Goal: Information Seeking & Learning: Learn about a topic

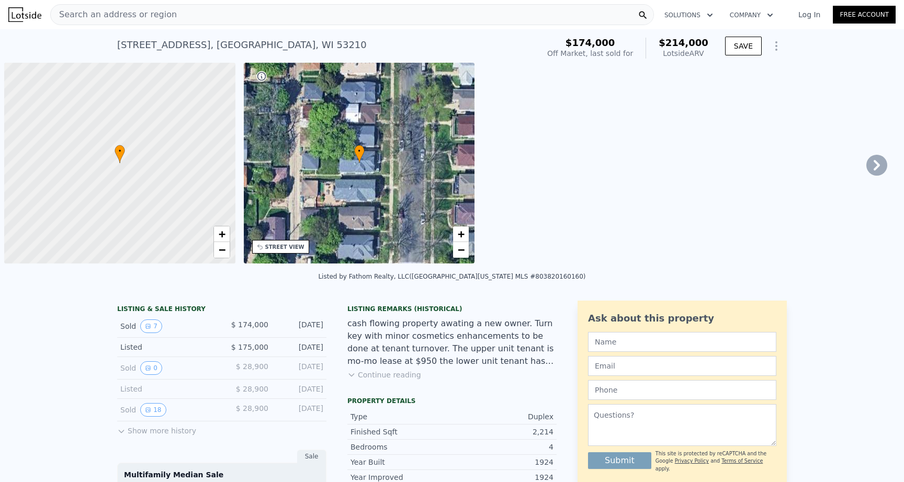
scroll to position [0, 4]
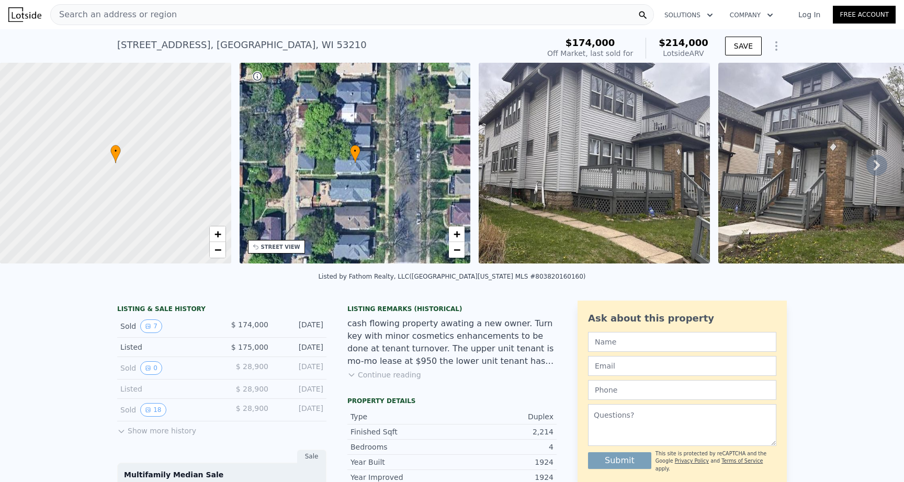
click at [502, 15] on div "Search an address or region" at bounding box center [352, 14] width 604 height 21
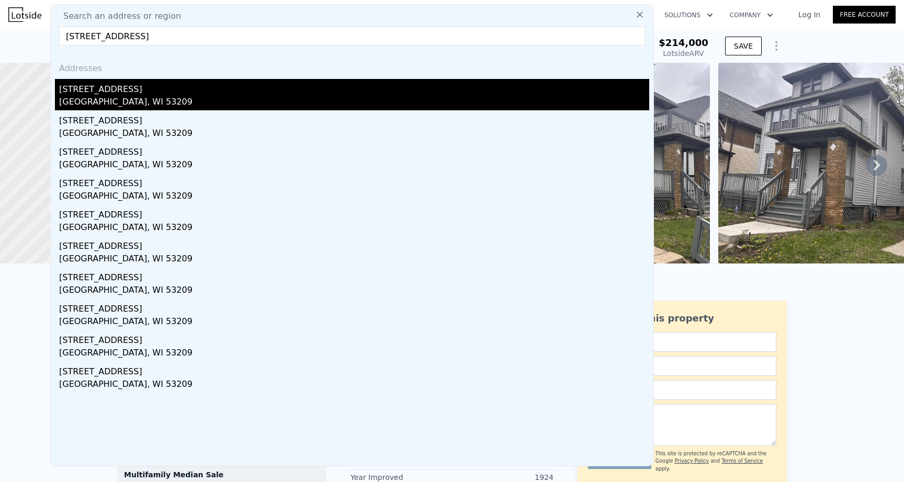
type input "4042 N 19th Pl, Milwaukee, WI 53209"
click at [136, 92] on div "[STREET_ADDRESS]" at bounding box center [354, 87] width 590 height 17
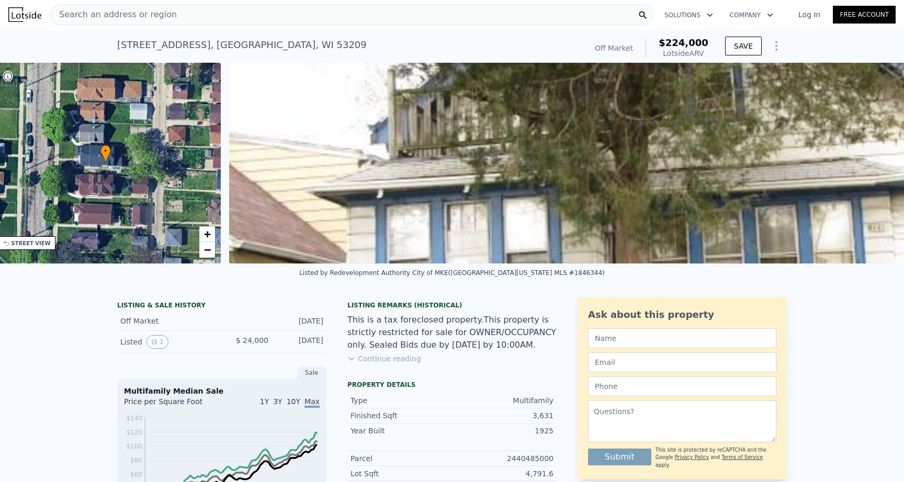
scroll to position [0, 243]
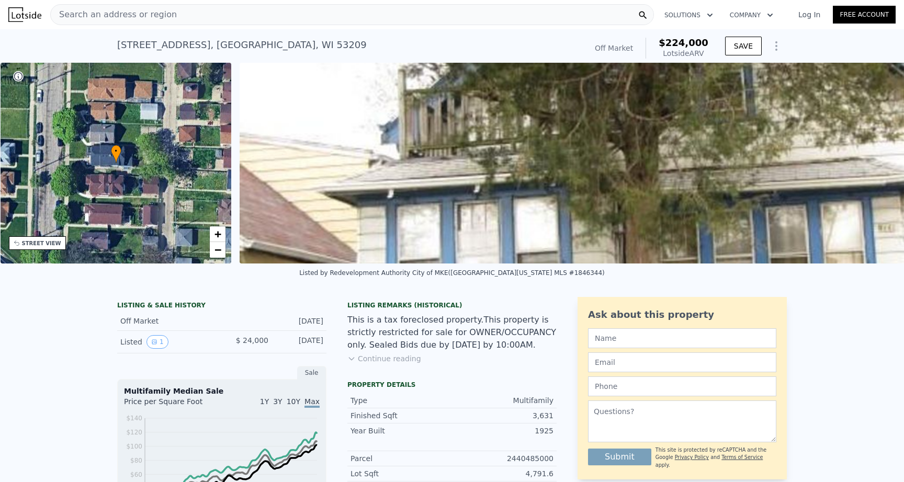
click at [546, 206] on img at bounding box center [688, 163] width 896 height 201
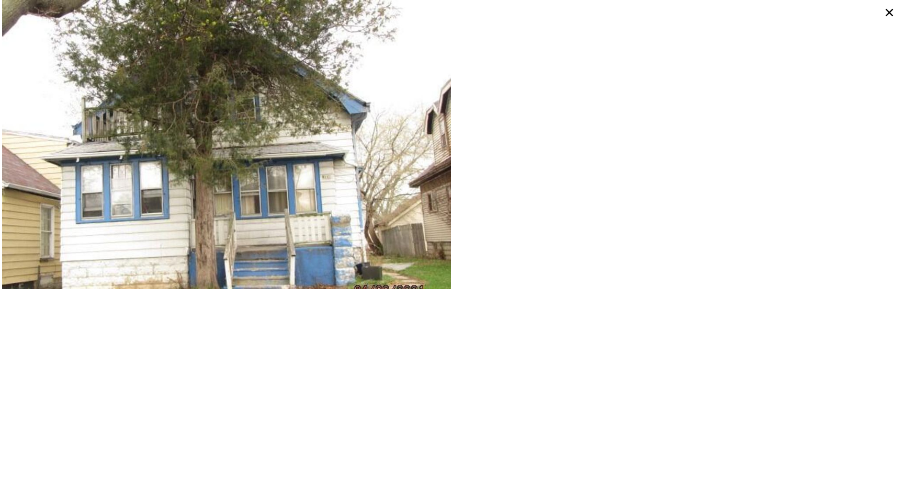
click at [543, 356] on div at bounding box center [452, 241] width 904 height 482
click at [501, 343] on div at bounding box center [452, 241] width 904 height 482
drag, startPoint x: 500, startPoint y: 343, endPoint x: 253, endPoint y: 194, distance: 288.5
click at [499, 343] on div at bounding box center [452, 241] width 904 height 482
type input "2.5"
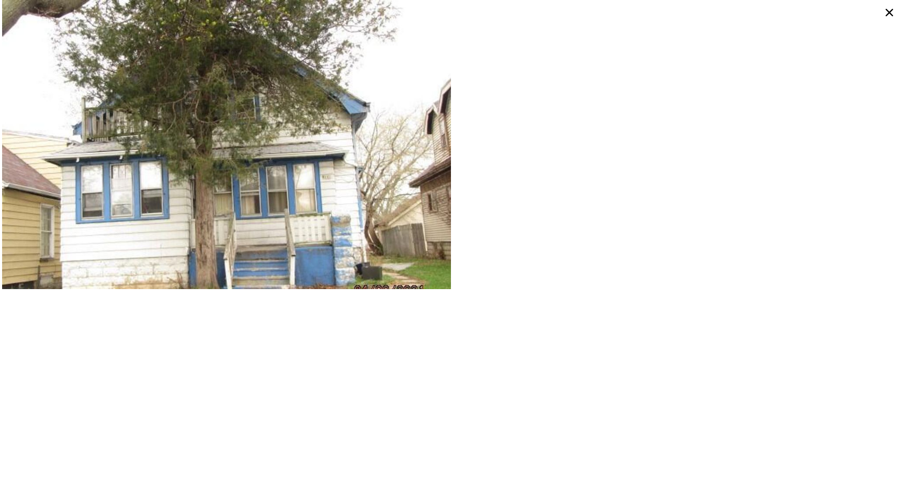
type input "1598"
type input "2673"
type input "3920.3999999999996"
type input "7405.200000000001"
type input "$ 214,000"
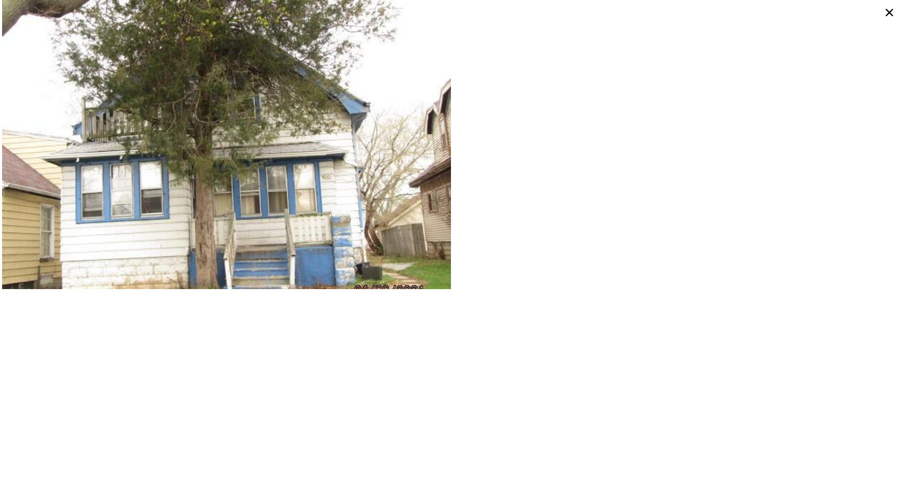
type input "$ 15,194"
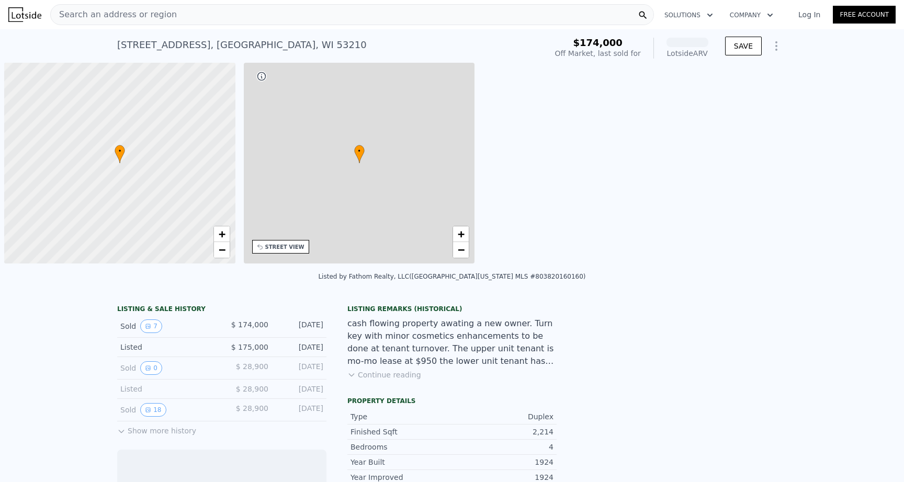
scroll to position [0, 4]
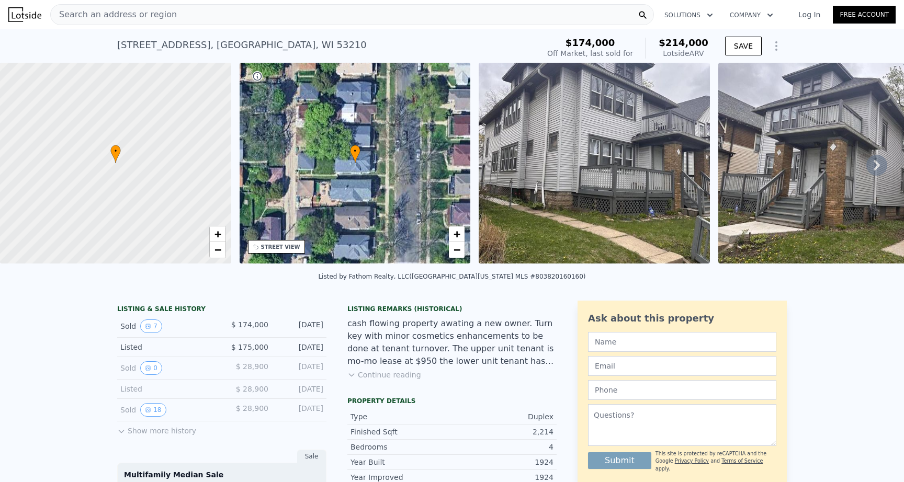
click at [254, 16] on div "Search an address or region" at bounding box center [352, 14] width 604 height 21
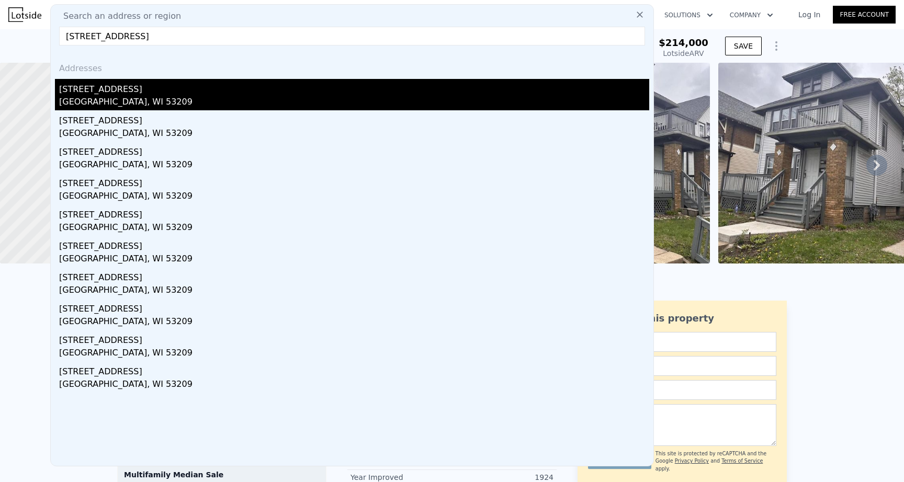
type input "[STREET_ADDRESS]"
click at [71, 108] on div "[GEOGRAPHIC_DATA], WI 53209" at bounding box center [354, 103] width 590 height 15
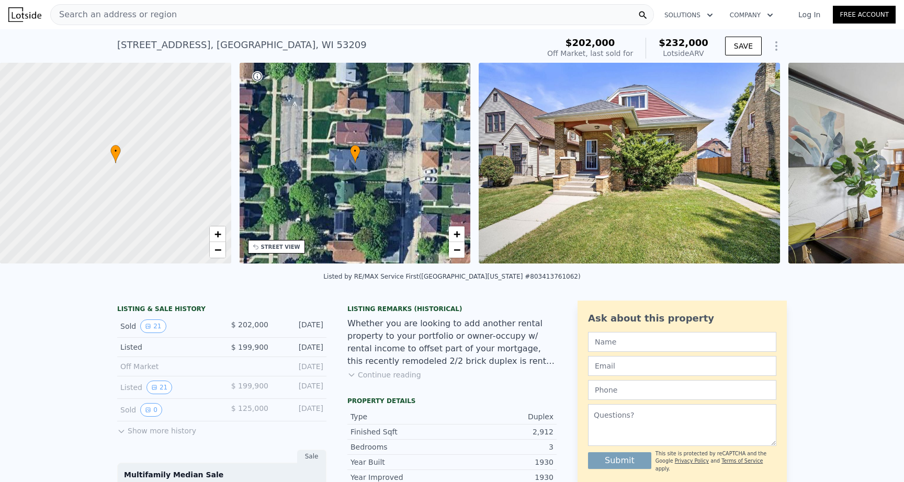
click at [658, 199] on img at bounding box center [629, 163] width 301 height 201
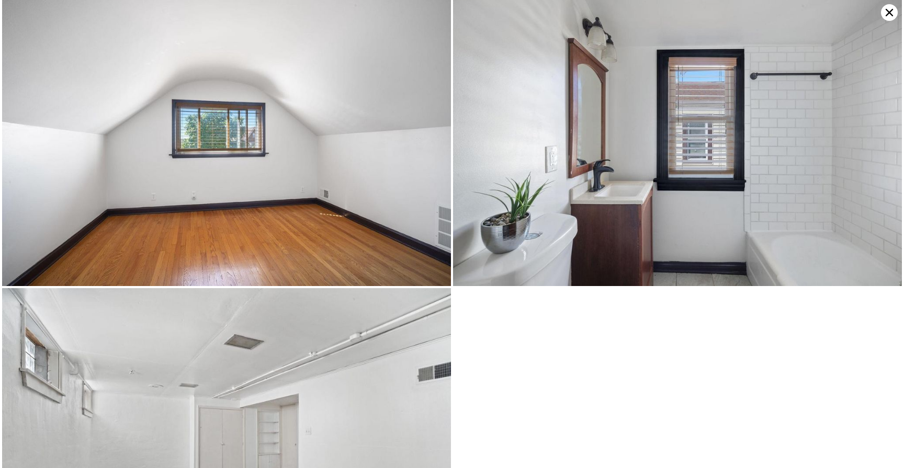
scroll to position [2817, 0]
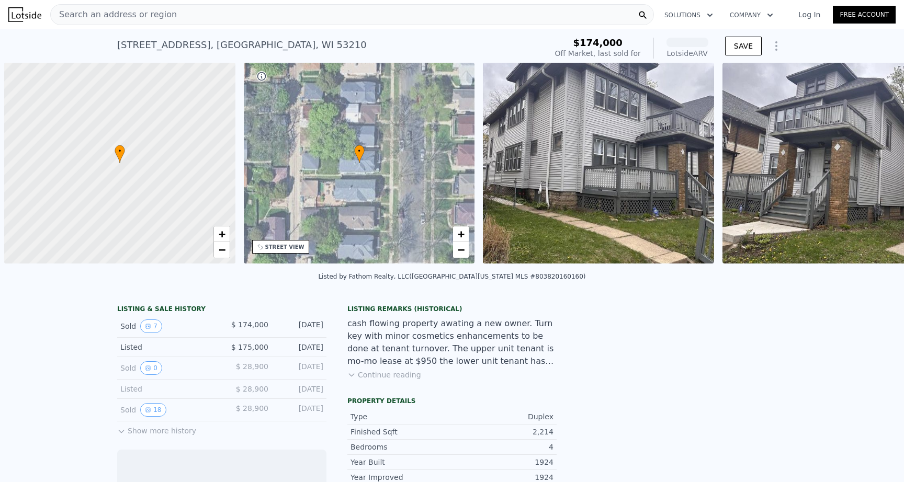
scroll to position [0, 4]
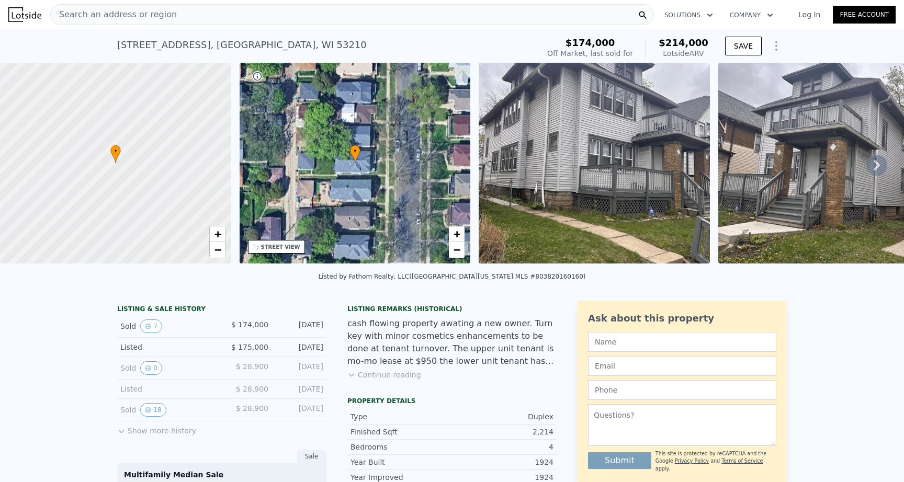
click at [189, 13] on div "Search an address or region" at bounding box center [352, 14] width 604 height 21
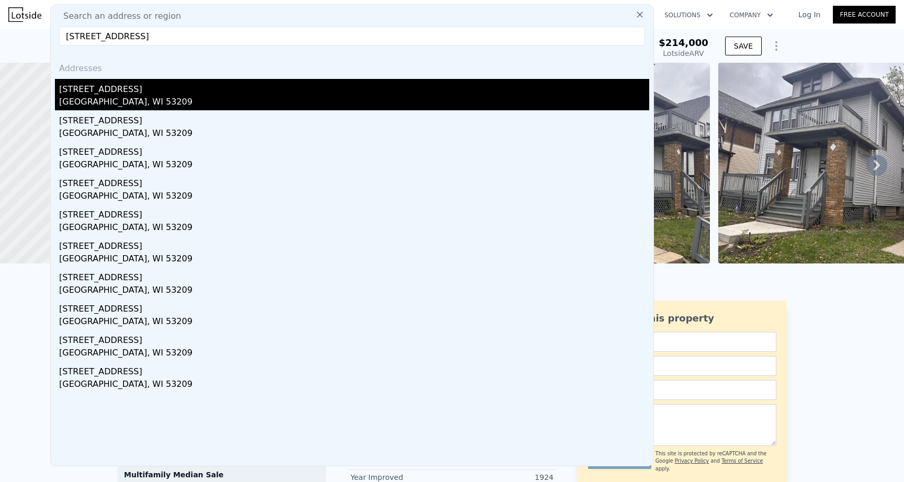
type input "4042 N 19th Pl, Milwaukee, WI 53209"
click at [105, 91] on div "[STREET_ADDRESS]" at bounding box center [354, 87] width 590 height 17
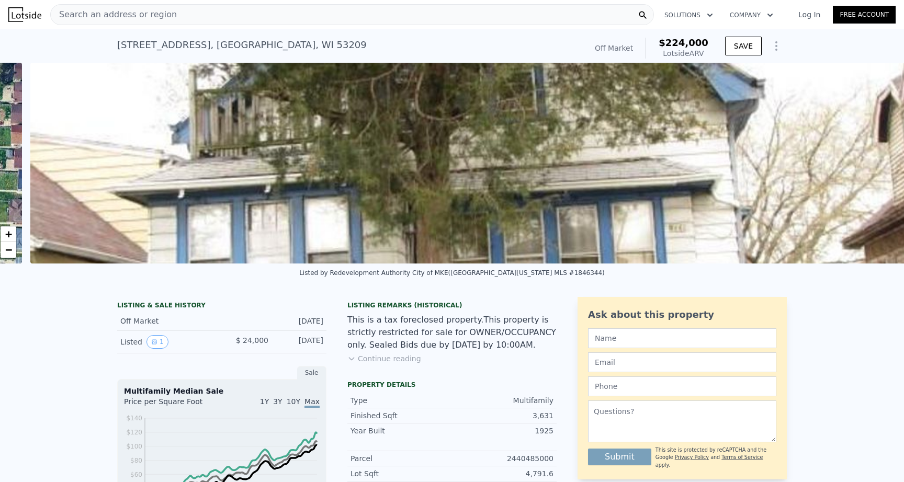
scroll to position [0, 479]
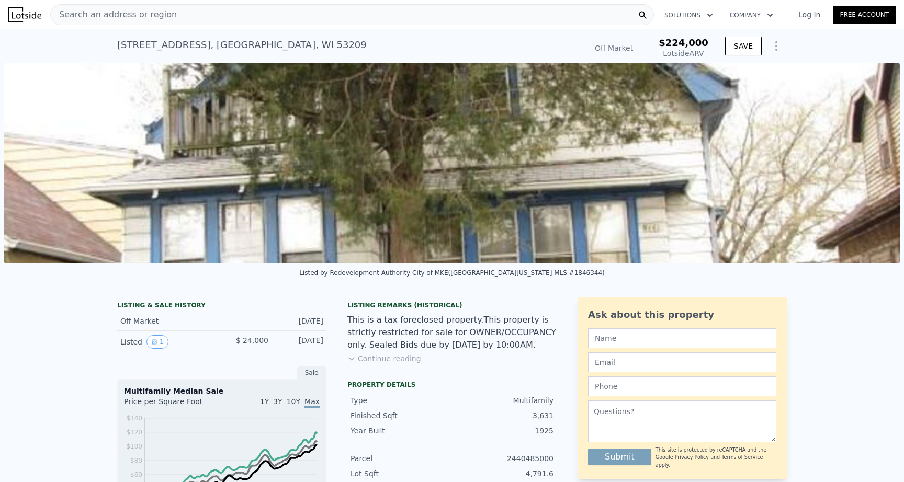
click at [524, 167] on img at bounding box center [452, 163] width 896 height 201
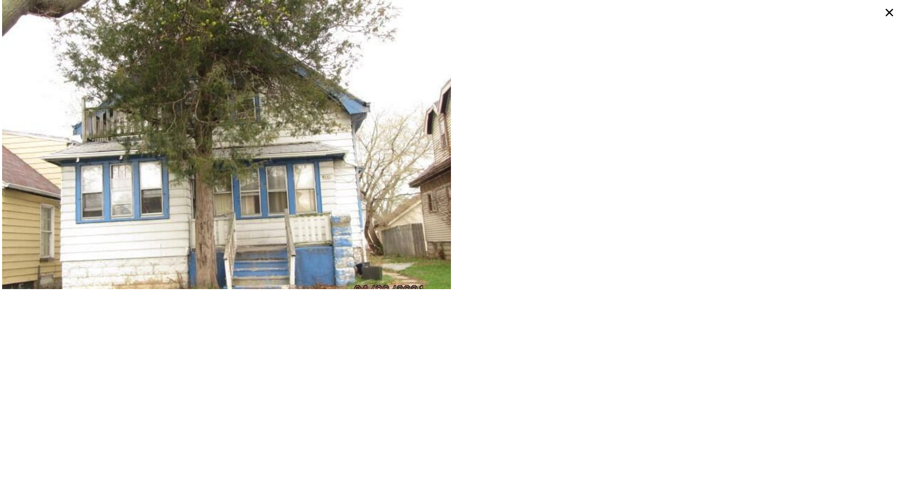
click at [887, 16] on icon at bounding box center [889, 12] width 17 height 17
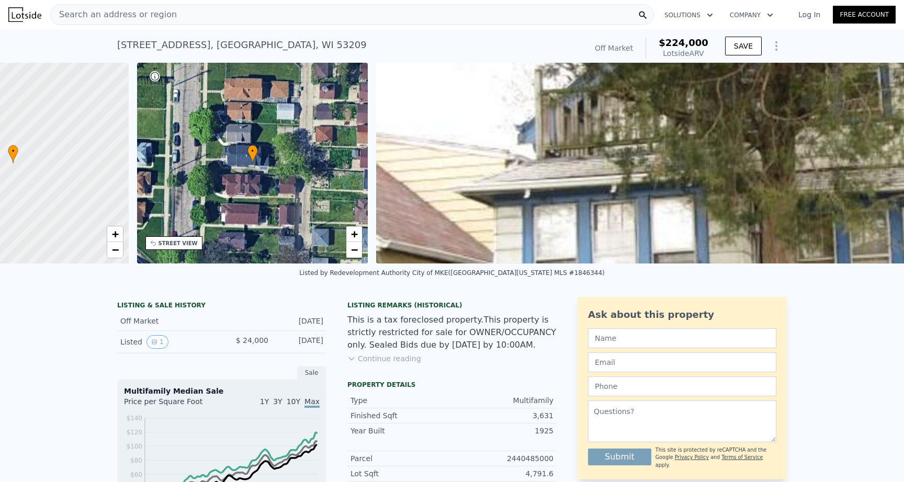
scroll to position [0, 4]
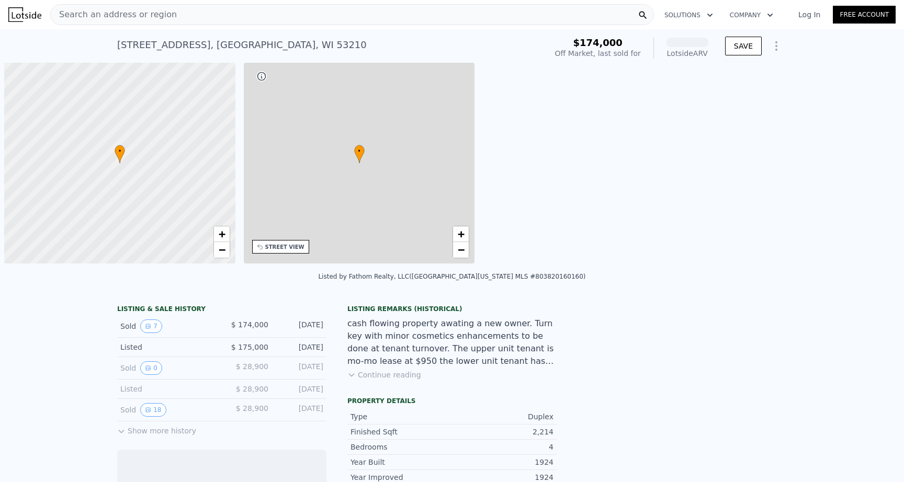
scroll to position [0, 4]
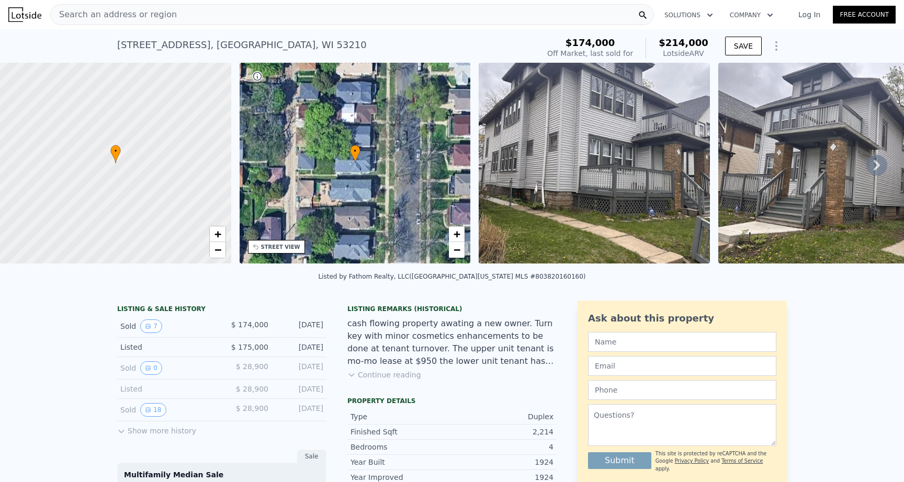
click at [142, 14] on span "Search an address or region" at bounding box center [114, 14] width 126 height 13
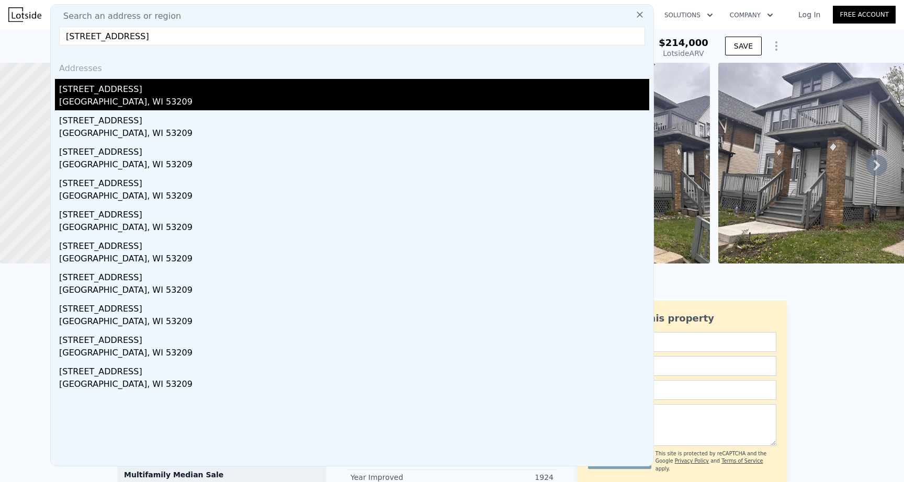
type input "4141 N 15th St, Milwaukee, WI 53209"
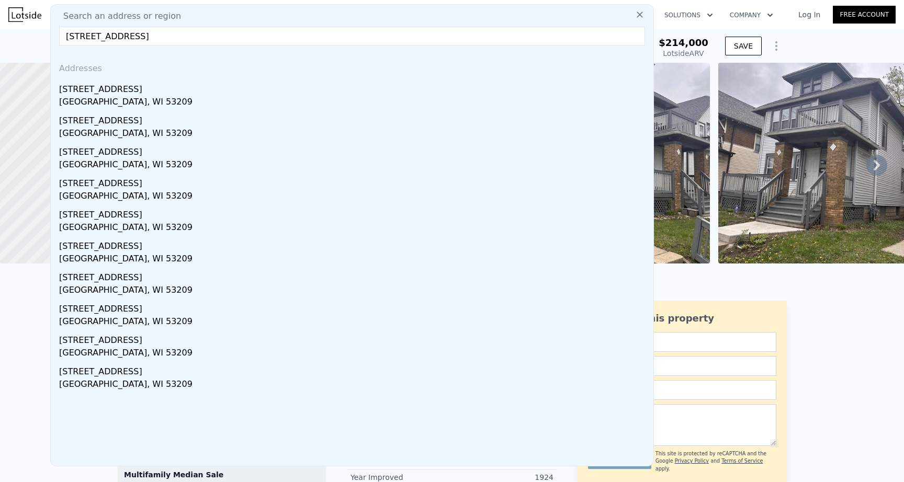
click at [88, 83] on div "4141 N 15th St" at bounding box center [354, 87] width 590 height 17
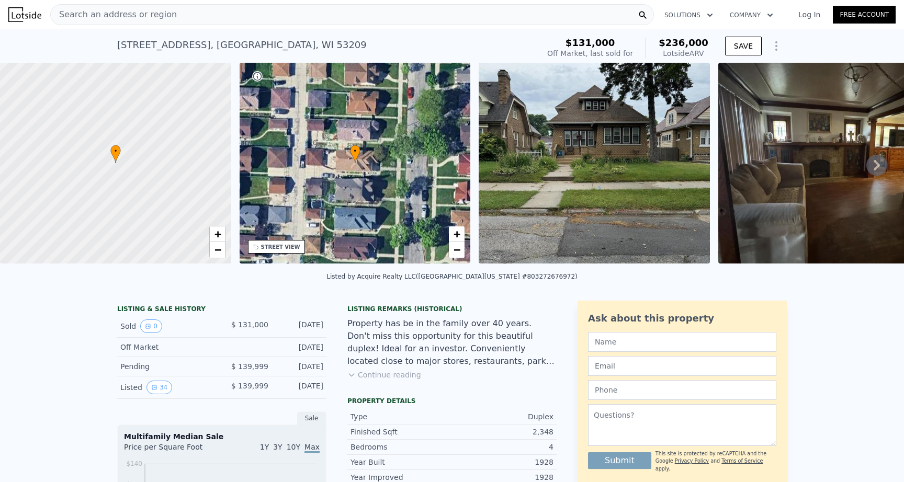
click at [650, 170] on img at bounding box center [594, 163] width 231 height 201
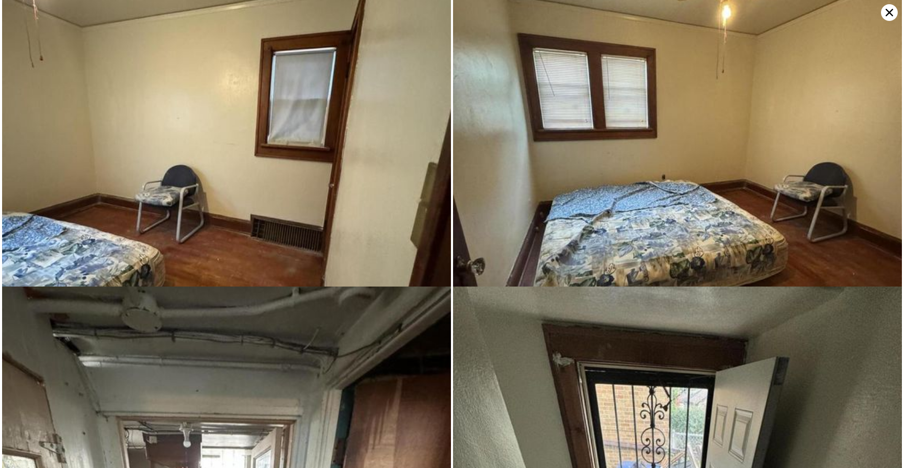
scroll to position [3356, 0]
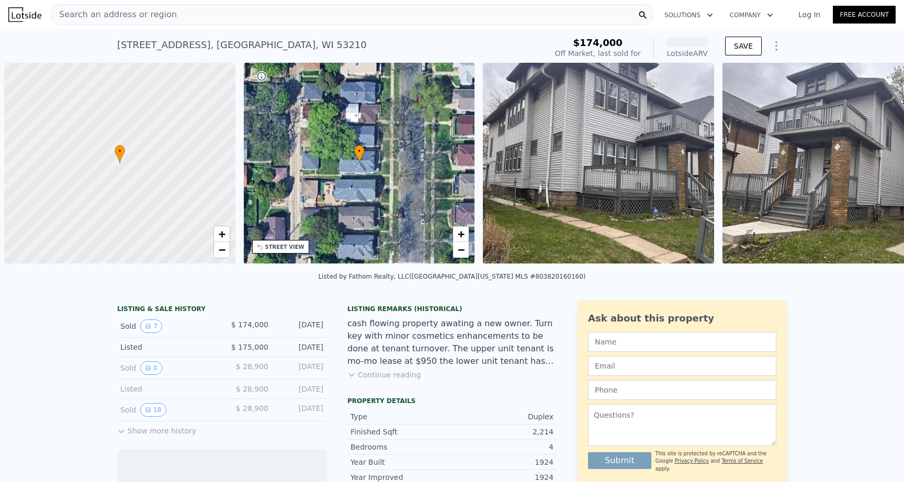
scroll to position [0, 4]
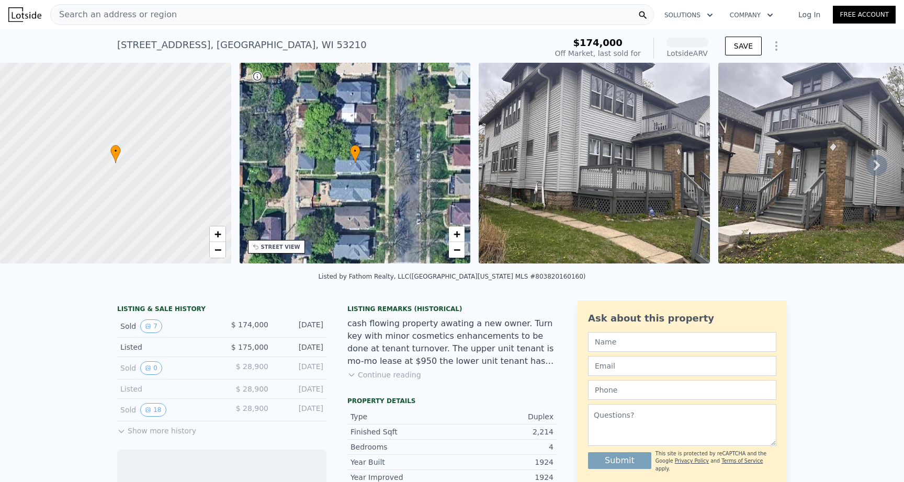
click at [252, 10] on div "Search an address or region" at bounding box center [352, 14] width 604 height 21
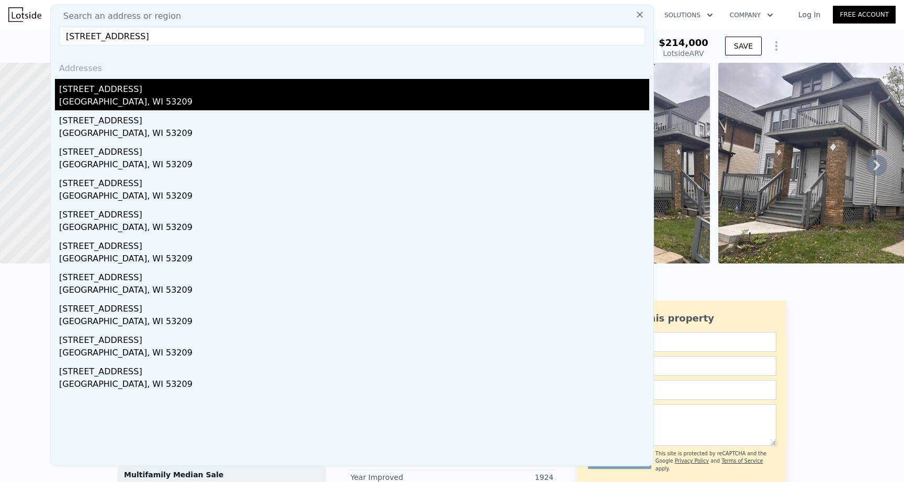
type input "[STREET_ADDRESS]"
click at [112, 89] on div "[STREET_ADDRESS]" at bounding box center [354, 87] width 590 height 17
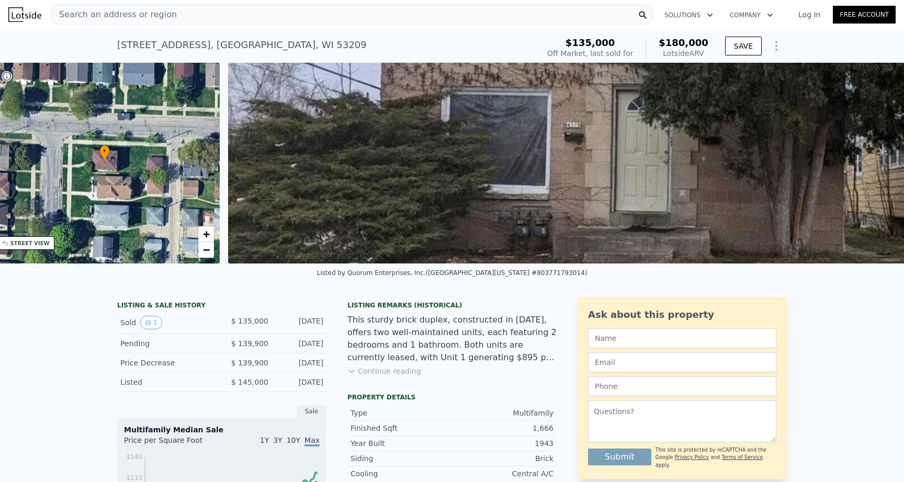
scroll to position [0, 243]
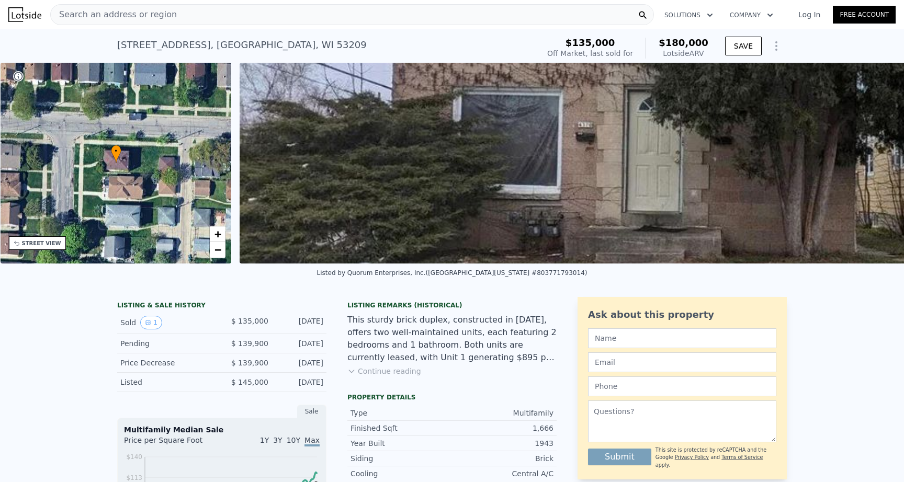
click at [157, 19] on span "Search an address or region" at bounding box center [114, 14] width 126 height 13
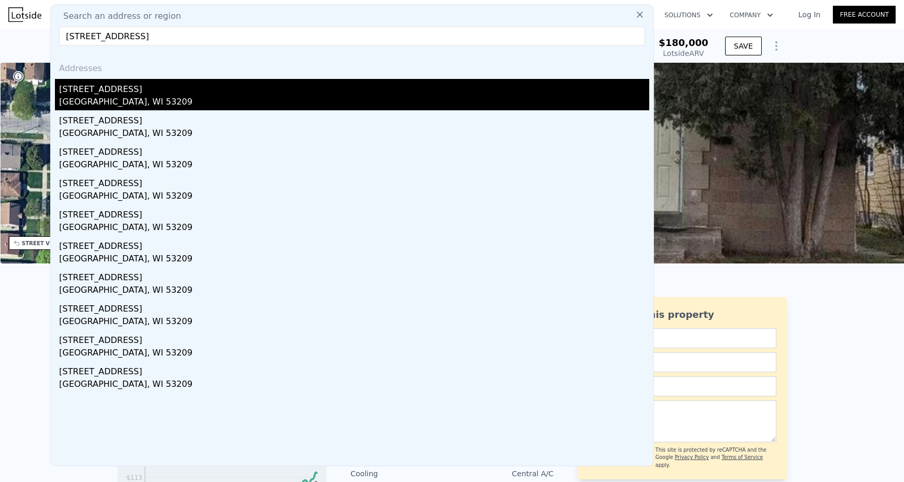
type input "[STREET_ADDRESS]"
click at [133, 92] on div "[STREET_ADDRESS]" at bounding box center [354, 87] width 590 height 17
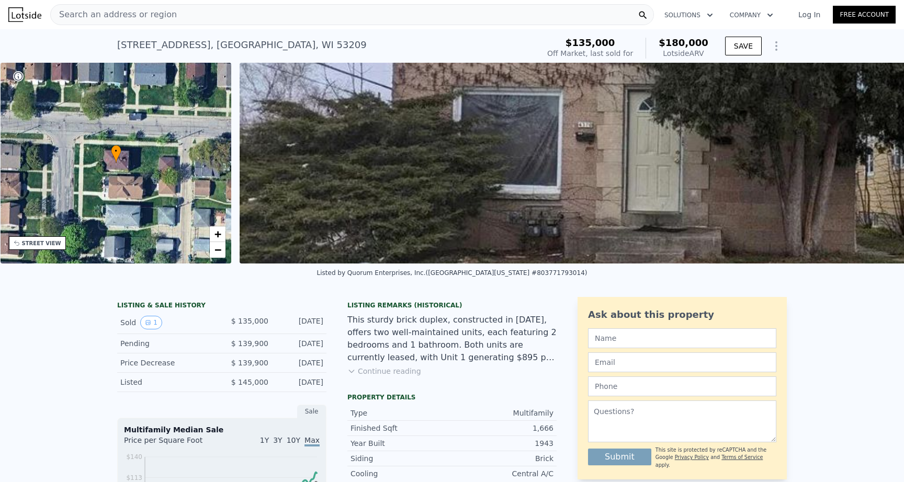
scroll to position [0, 4]
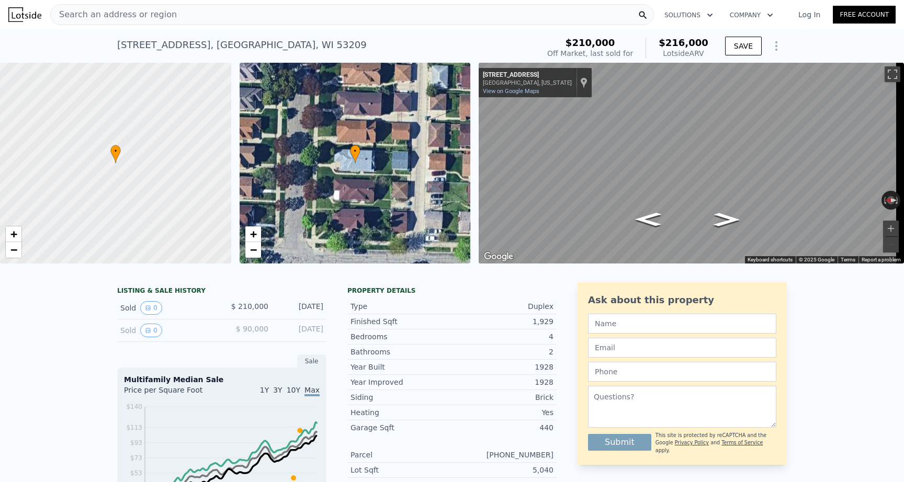
click at [223, 12] on div "Search an address or region" at bounding box center [352, 14] width 604 height 21
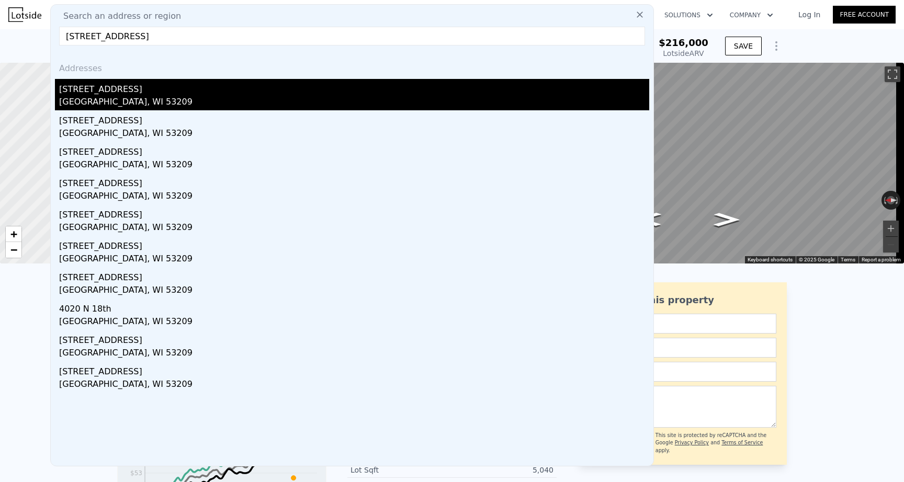
type input "4020 N 12th St, Milwaukee, WI 53209"
click at [135, 97] on div "[GEOGRAPHIC_DATA], WI 53209" at bounding box center [354, 103] width 590 height 15
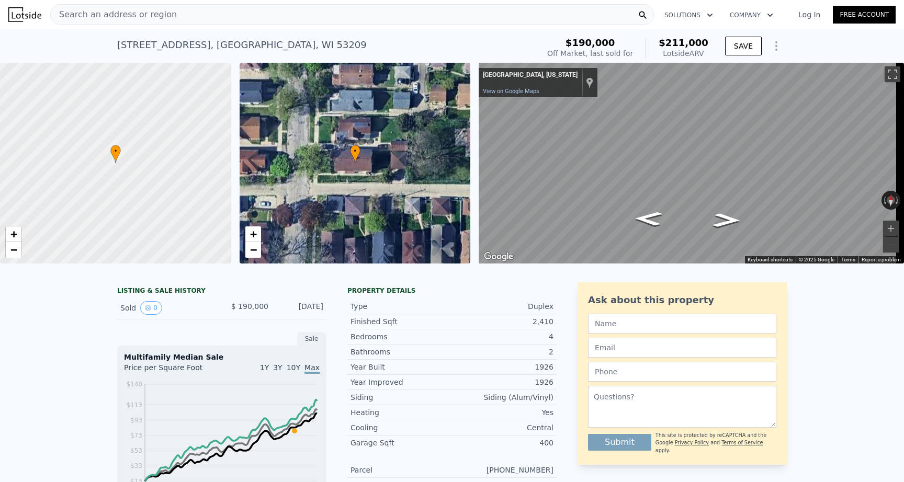
click at [131, 8] on span "Search an address or region" at bounding box center [114, 14] width 126 height 13
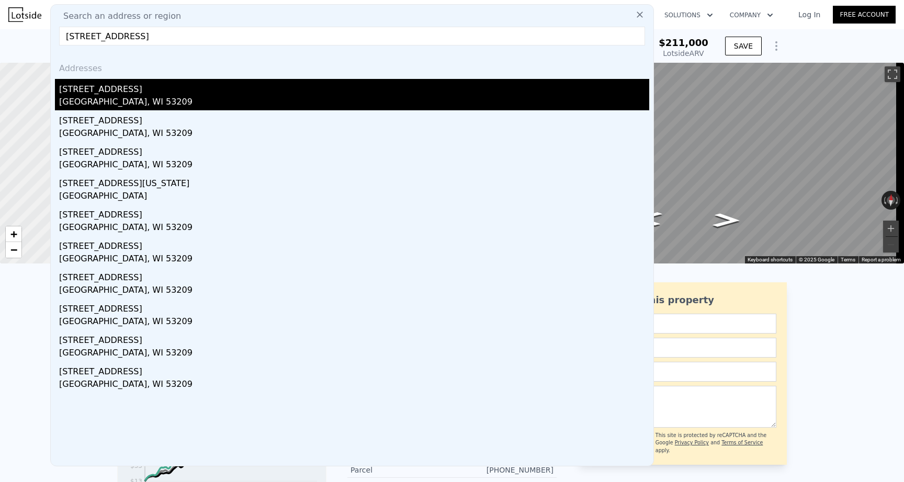
type input "4045 North 11th STREET UNIT 4045A, Milwaukee, WI 53209"
click at [117, 91] on div "4045a N 11th St" at bounding box center [354, 87] width 590 height 17
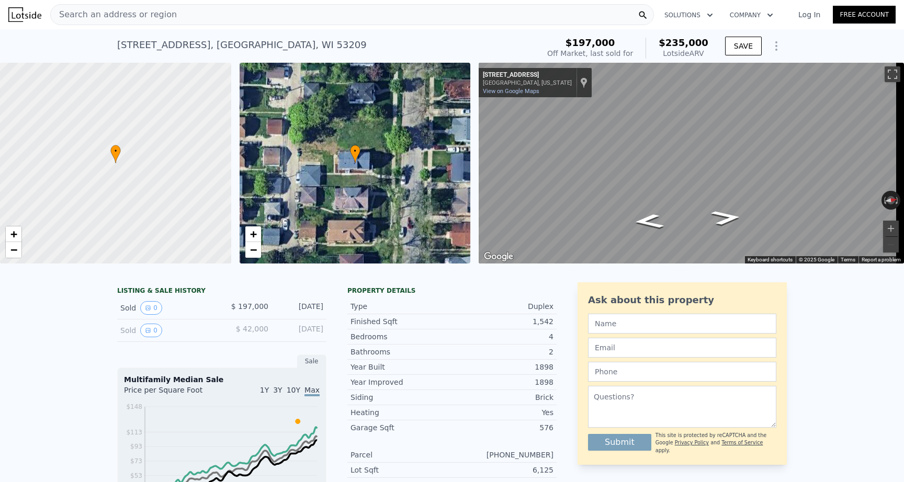
click at [44, 37] on div "4045a N 11th St , Milwaukee , WI 53209 Sold Jan 2024 for $197k (~ARV $235k ) $1…" at bounding box center [452, 45] width 904 height 33
click at [239, 12] on div "Search an address or region" at bounding box center [352, 14] width 604 height 21
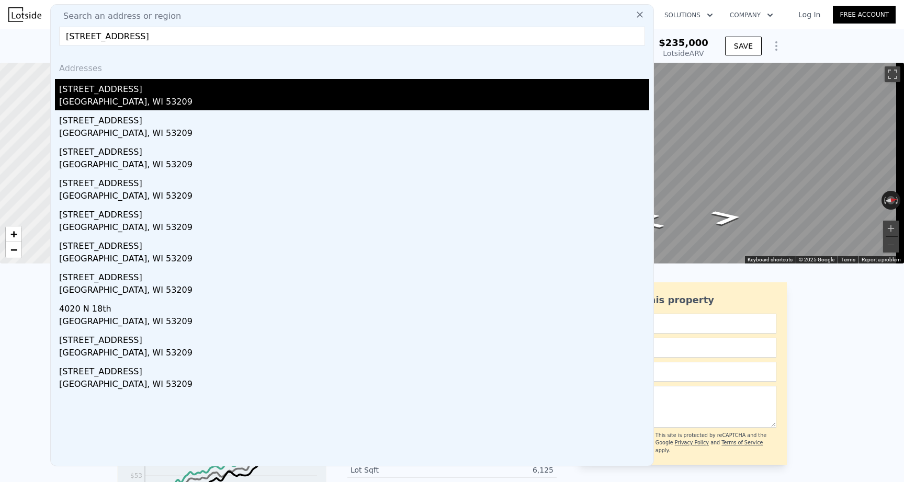
type input "4020 N 12th St, Milwaukee, WI 53209"
click at [114, 95] on div "4020 N 12th St # 4022" at bounding box center [354, 87] width 590 height 17
type input "6"
type input "3"
type input "1733"
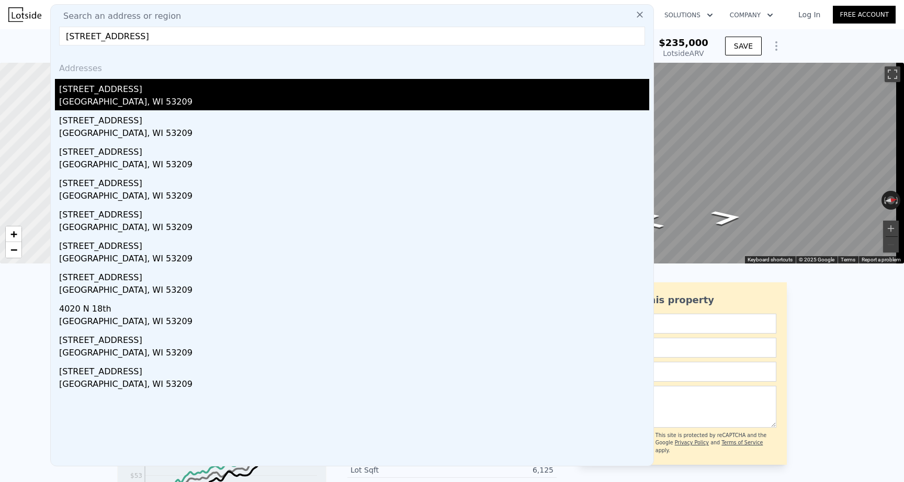
type input "2688"
type input "5662.8"
checkbox input "true"
type input "$ 211,000"
type input "-$ 4,947"
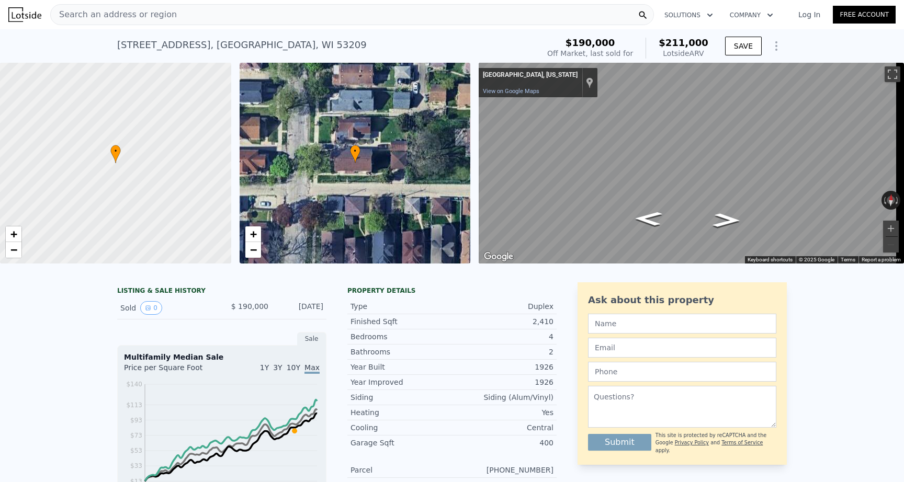
click at [109, 8] on div "Search an address or region" at bounding box center [114, 15] width 126 height 20
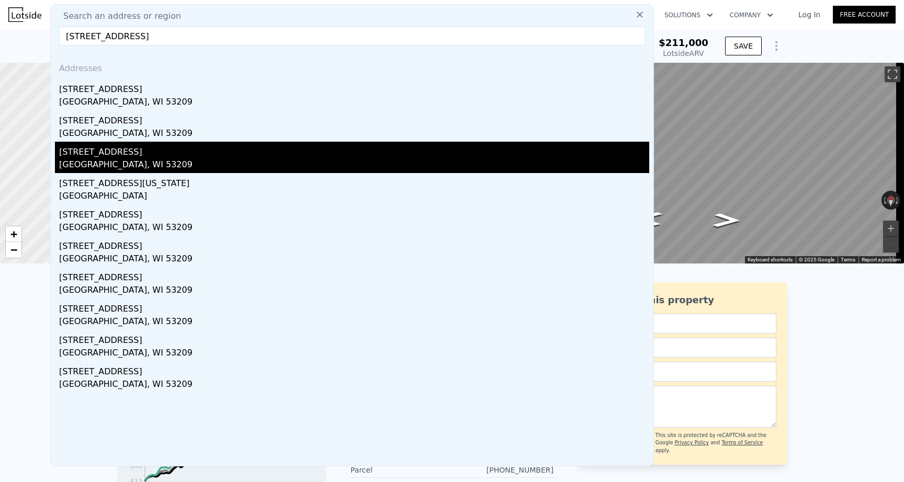
type input "4045 North 11th STREET UNIT 4045A, Milwaukee, WI 53209"
click at [170, 155] on div "4045 N 11th Street #4045a" at bounding box center [354, 150] width 590 height 17
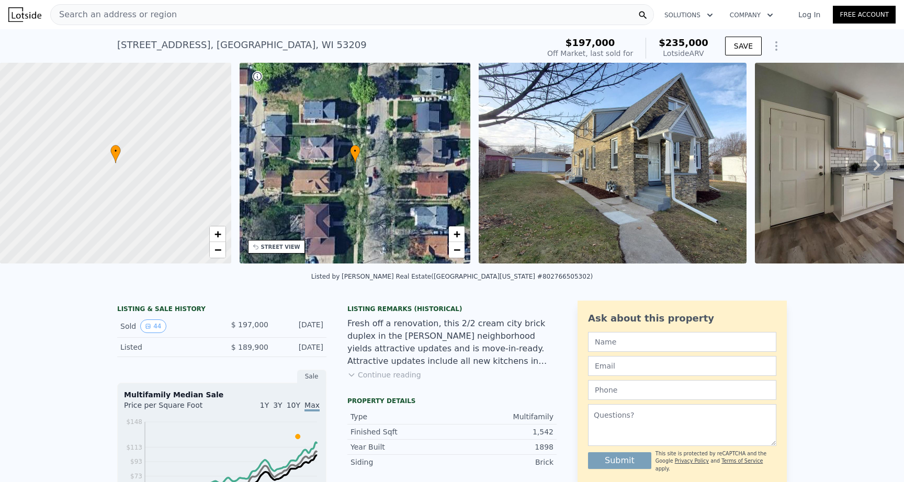
click at [774, 166] on img at bounding box center [889, 163] width 268 height 201
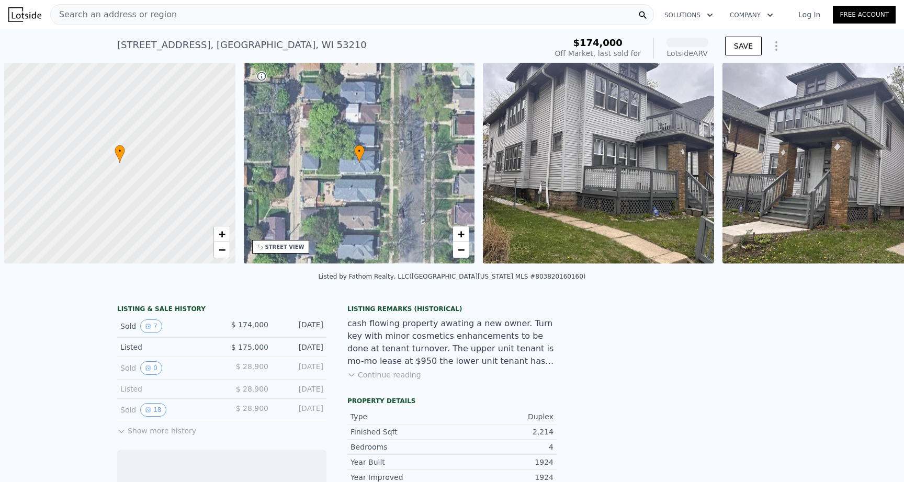
scroll to position [0, 4]
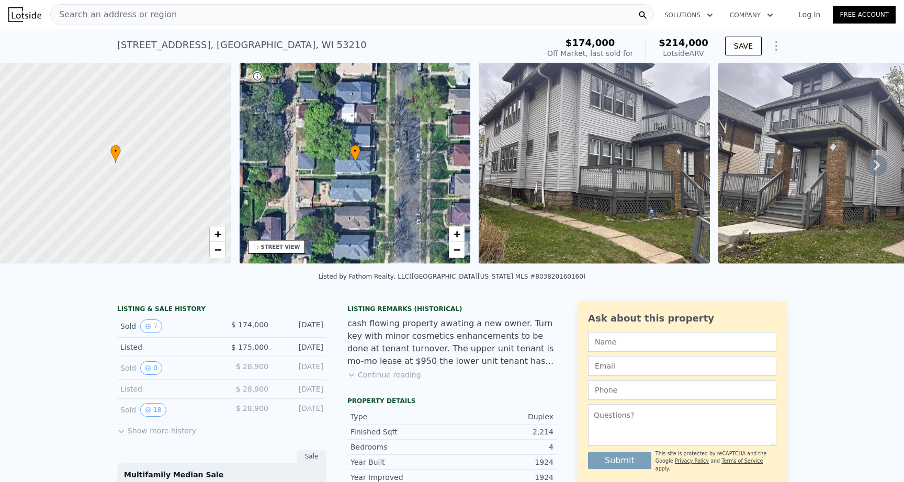
click at [153, 17] on span "Search an address or region" at bounding box center [114, 14] width 126 height 13
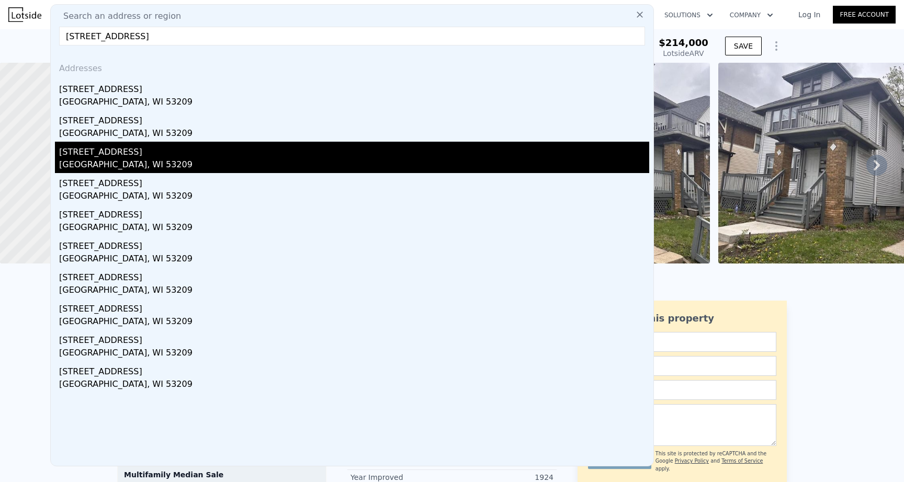
type input "[STREET_ADDRESS]"
click at [122, 162] on div "[GEOGRAPHIC_DATA], WI 53209" at bounding box center [354, 166] width 590 height 15
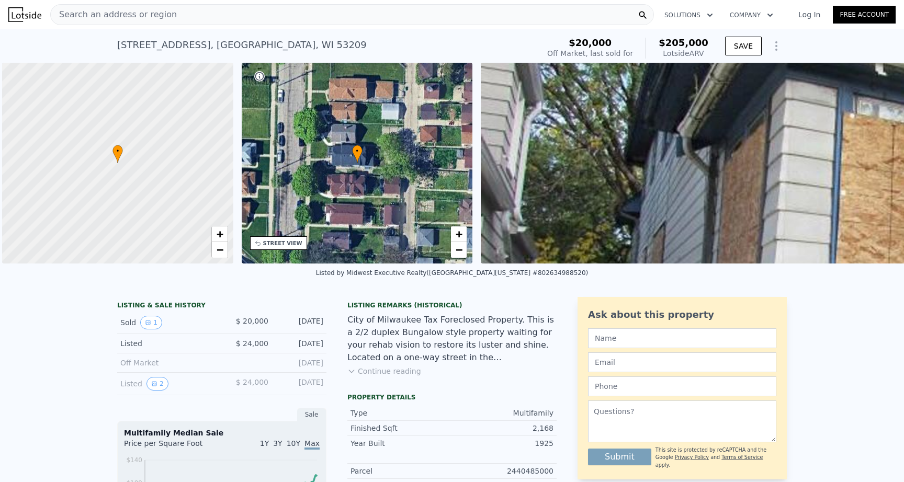
scroll to position [0, 4]
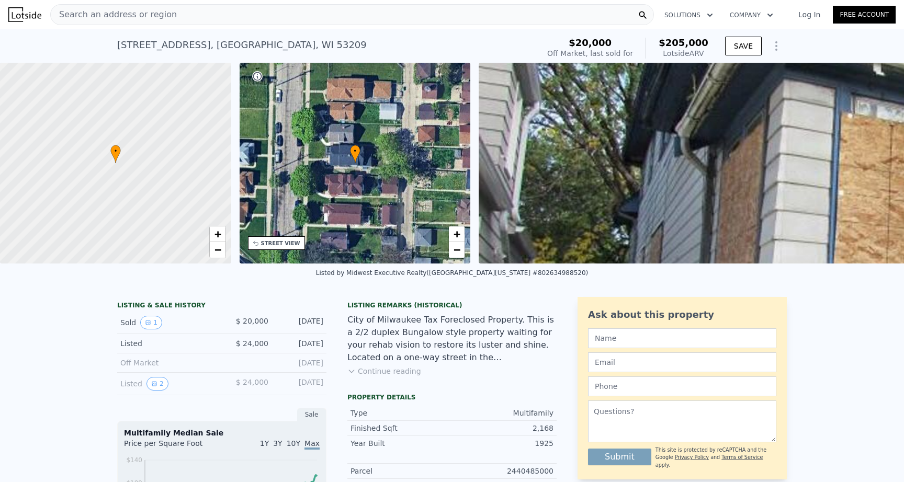
click at [112, 12] on span "Search an address or region" at bounding box center [114, 14] width 126 height 13
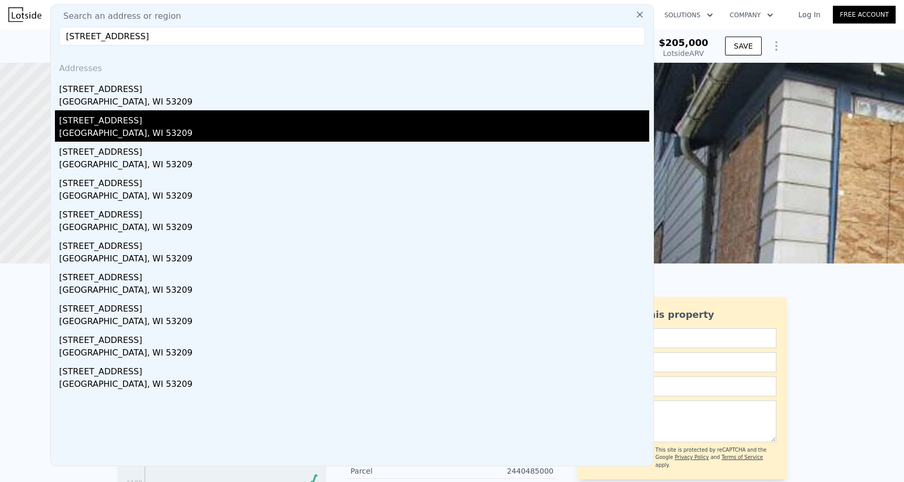
type input "4042 N 19th Pl, Milwaukee, WI 53209"
click at [112, 126] on div "[STREET_ADDRESS]" at bounding box center [354, 118] width 590 height 17
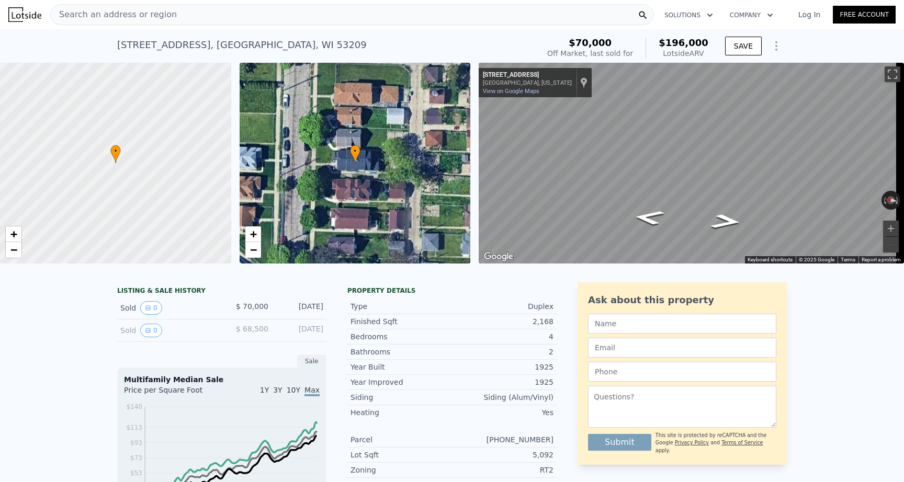
click at [113, 14] on span "Search an address or region" at bounding box center [114, 14] width 126 height 13
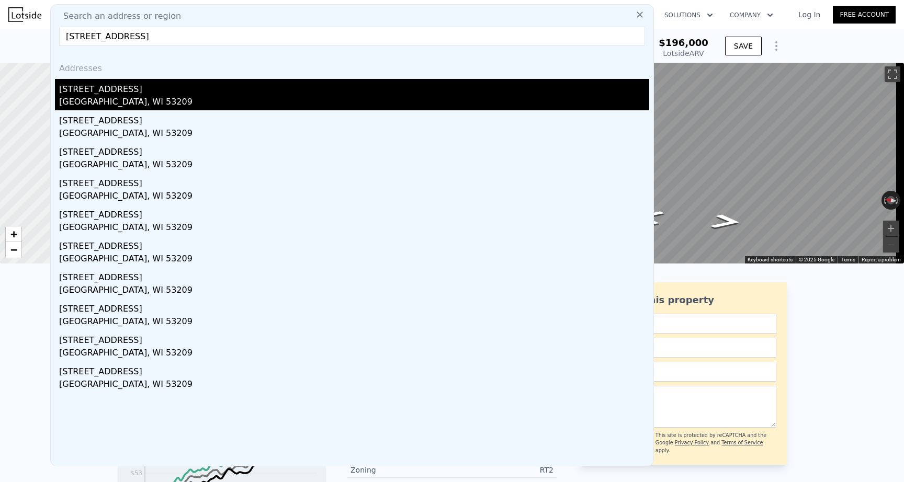
type input "4042 N 19th Pl, Milwaukee, WI 53209"
click at [125, 103] on div "[GEOGRAPHIC_DATA], WI 53209" at bounding box center [354, 103] width 590 height 15
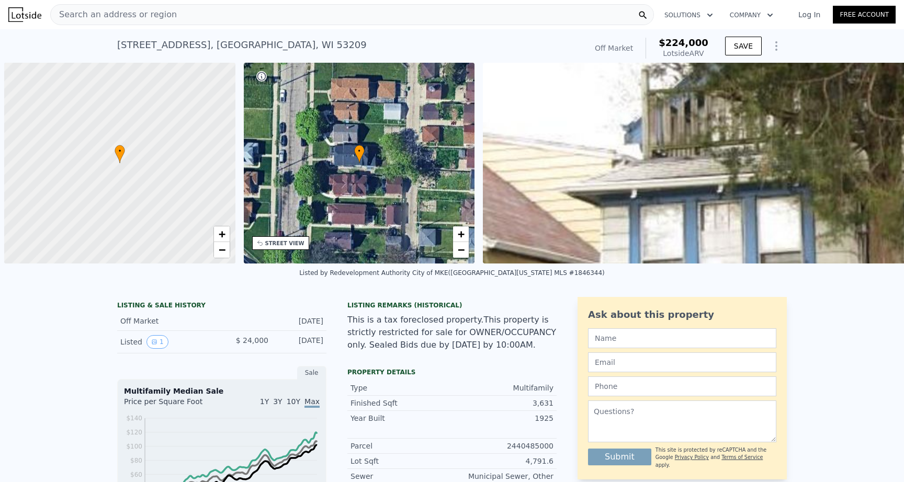
scroll to position [0, 4]
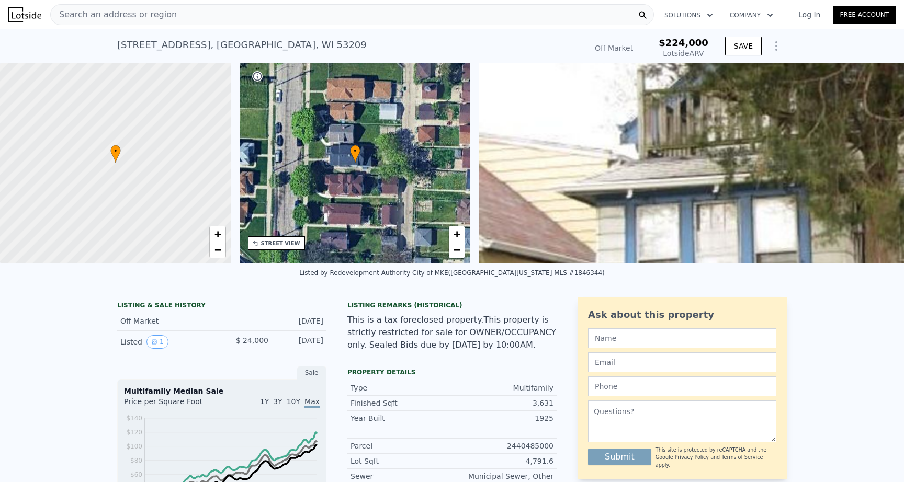
click at [142, 16] on span "Search an address or region" at bounding box center [114, 14] width 126 height 13
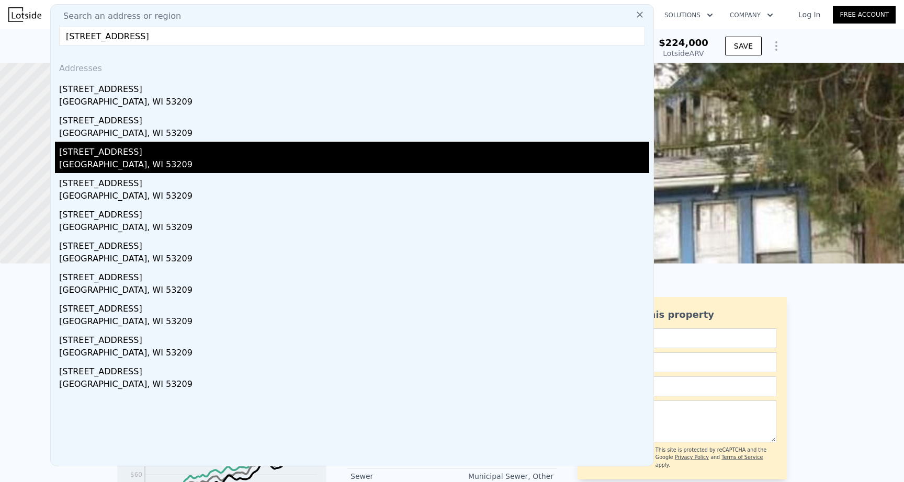
type input "4042 N 19th Pl, Milwaukee, WI 53209"
click at [105, 157] on div "4042 N 19th Place #4042-a" at bounding box center [354, 150] width 590 height 17
type input "5"
type input "2"
type input "1580"
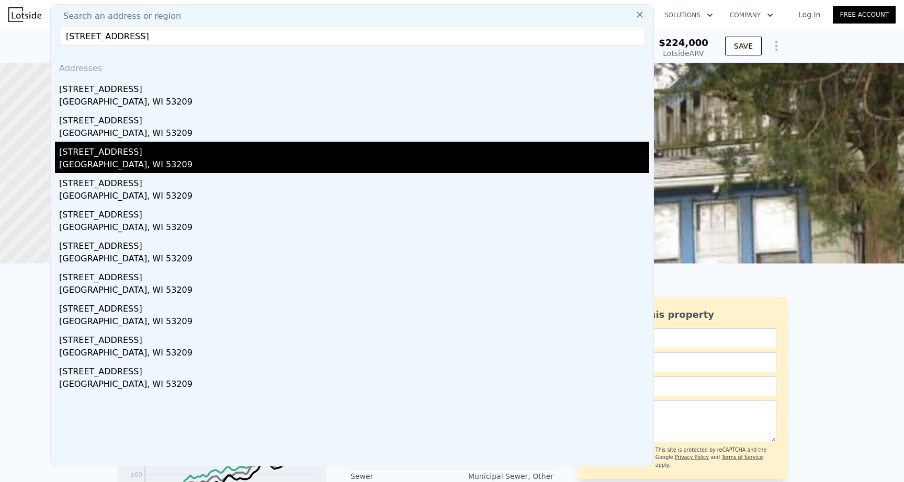
type input "2912"
type input "3484.8"
type input "107854560"
type input "$ 205,000"
type input "$ 169,705"
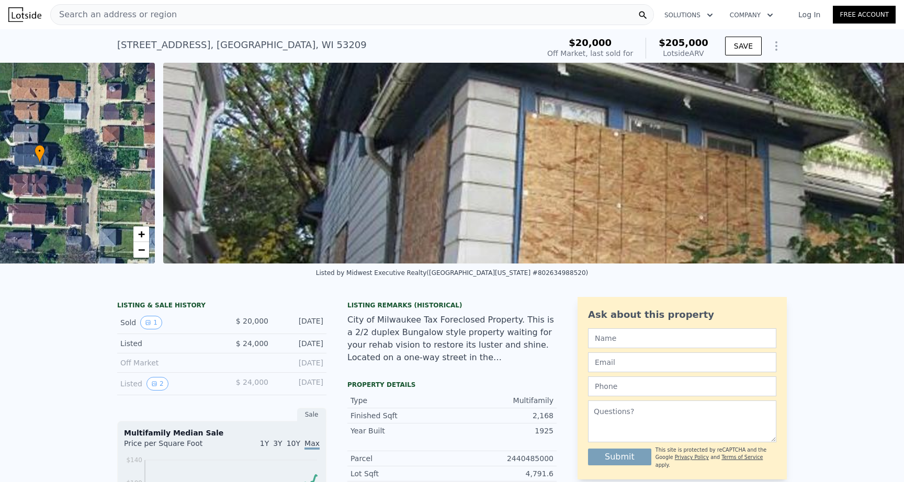
scroll to position [0, 479]
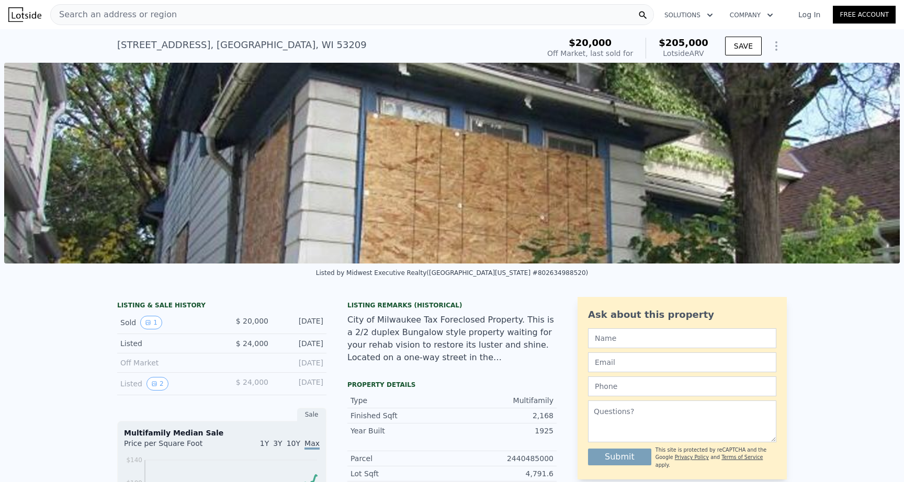
click at [662, 175] on img at bounding box center [452, 163] width 896 height 201
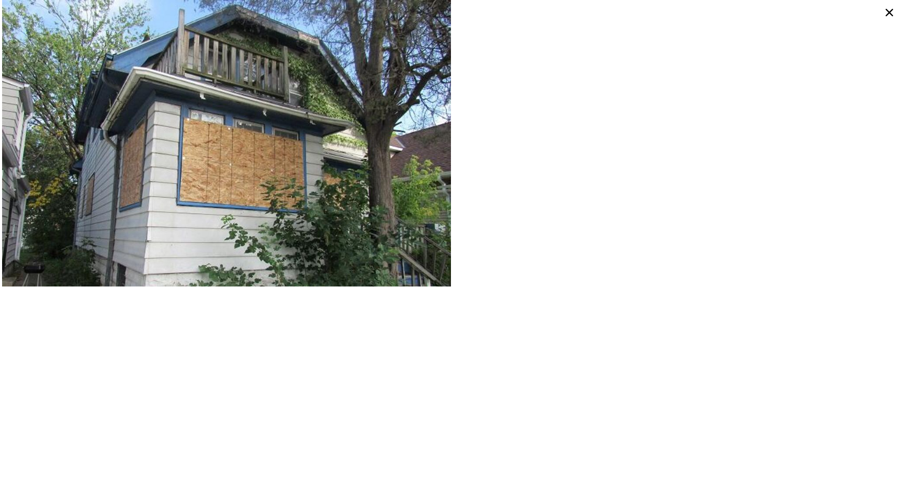
click at [593, 186] on div at bounding box center [677, 143] width 450 height 287
type input "6"
type input "3"
type input "2688"
type input "3664"
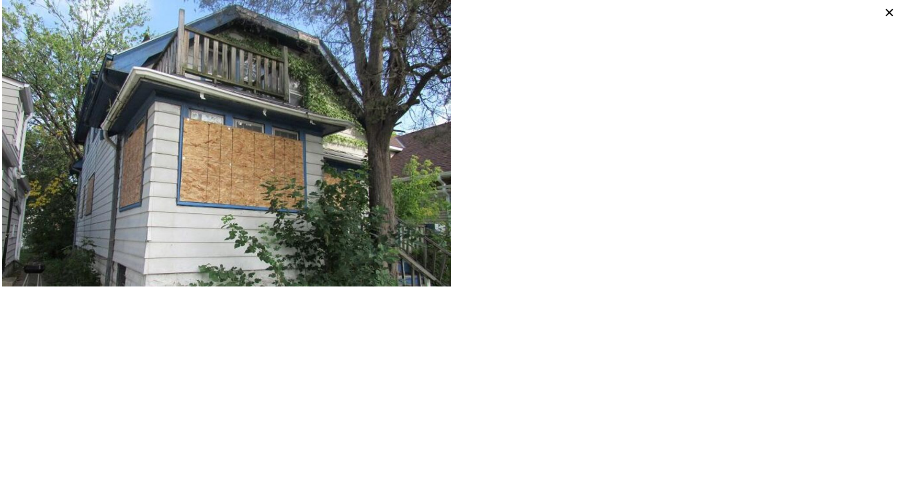
type input "4791.6"
type input "6098.400000000001"
type input "$ 224,000"
type input "$ 182,523"
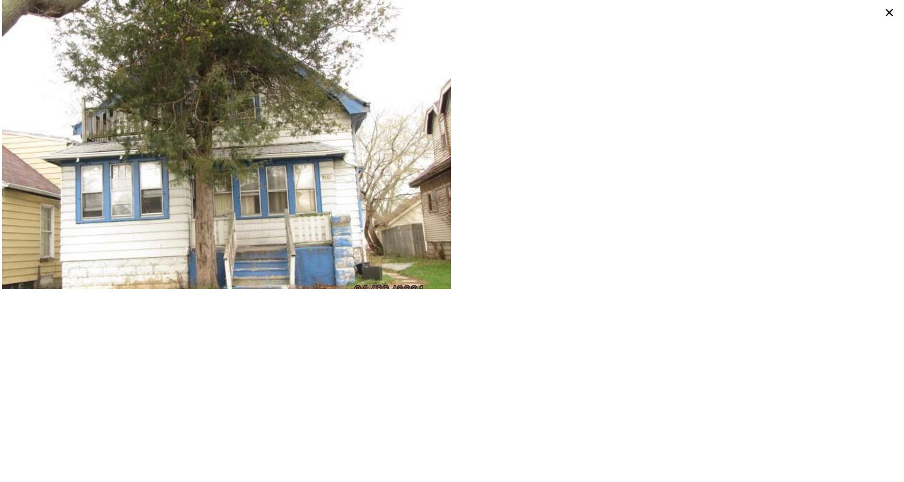
type input "4"
type input "1600"
type input "2912"
type input "3484.8"
type input "10890"
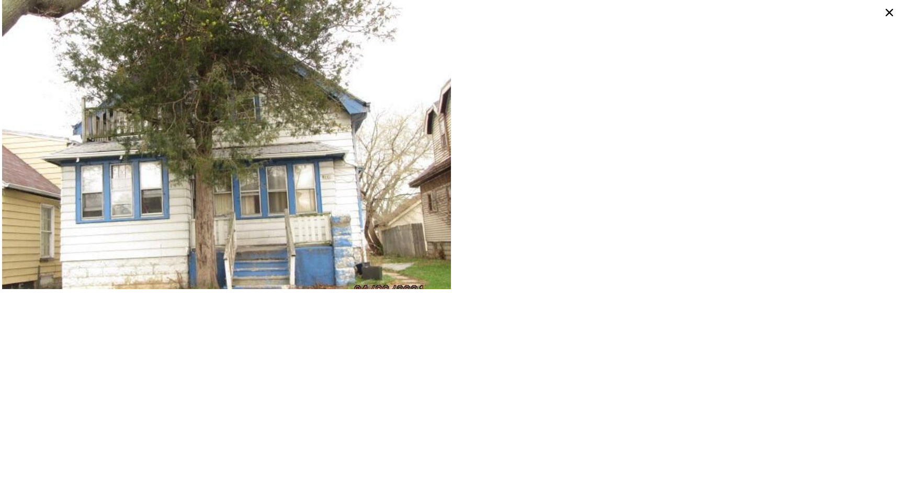
type input "$ 196,000"
type input "$ 108,234"
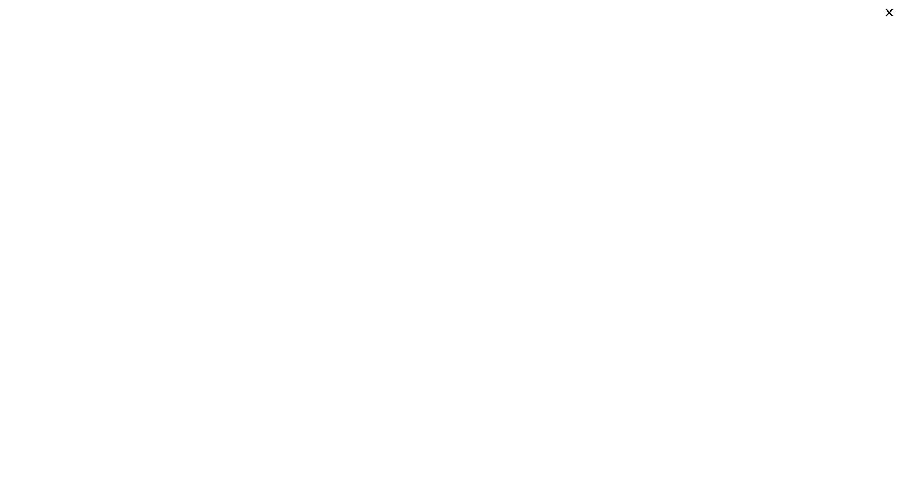
scroll to position [0, 4]
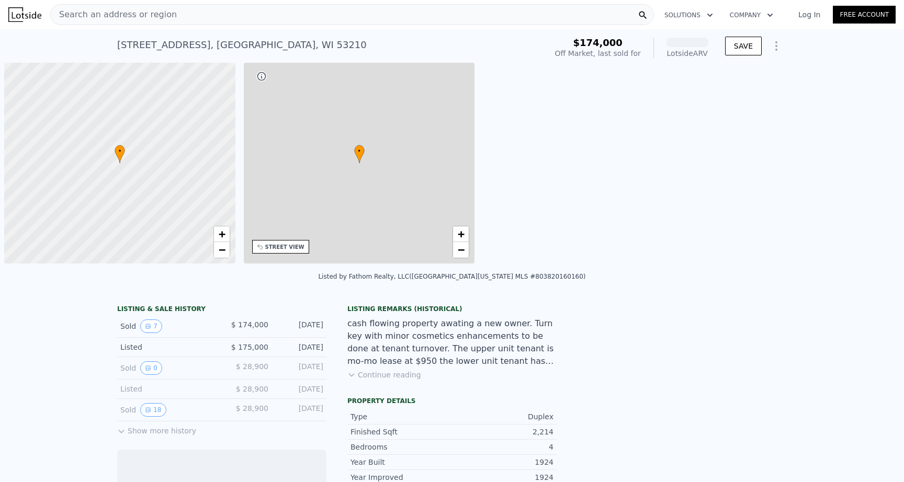
scroll to position [0, 4]
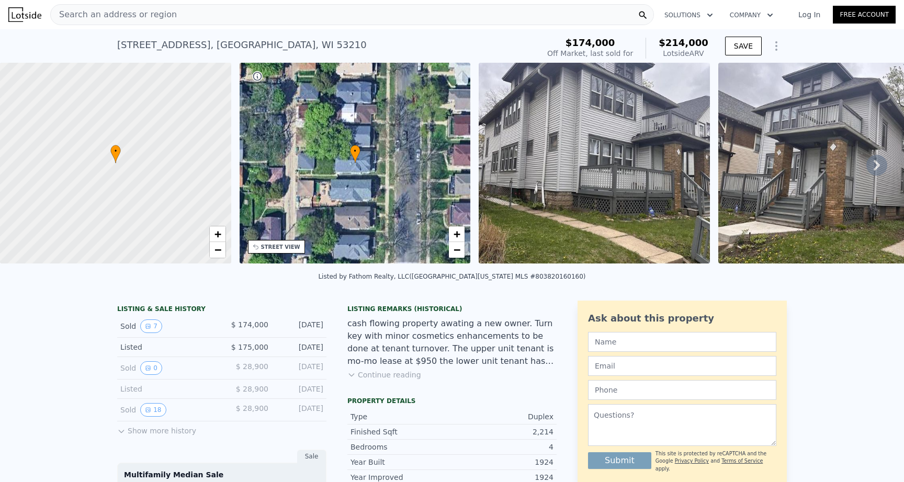
click at [138, 12] on span "Search an address or region" at bounding box center [114, 14] width 126 height 13
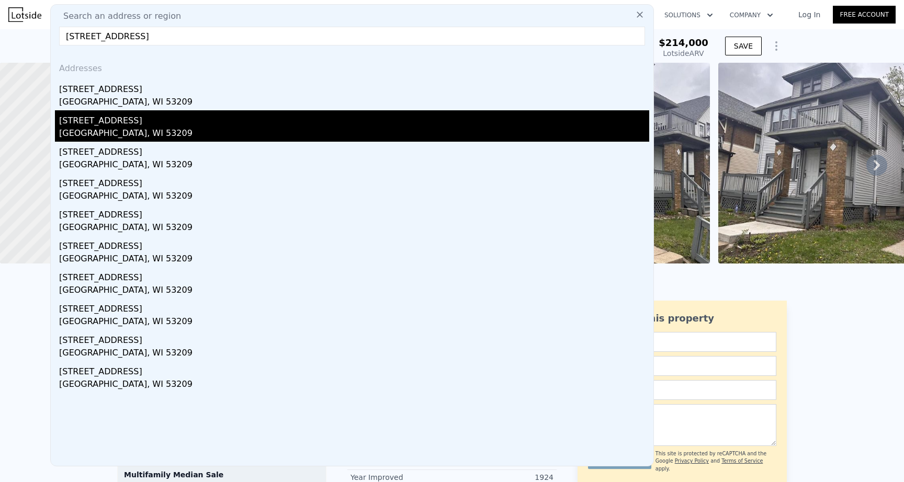
type input "4368 North 19th PLACE, Milwaukee, WI 53209"
click at [125, 117] on div "4368 N 19th Pl # 4370" at bounding box center [354, 118] width 590 height 17
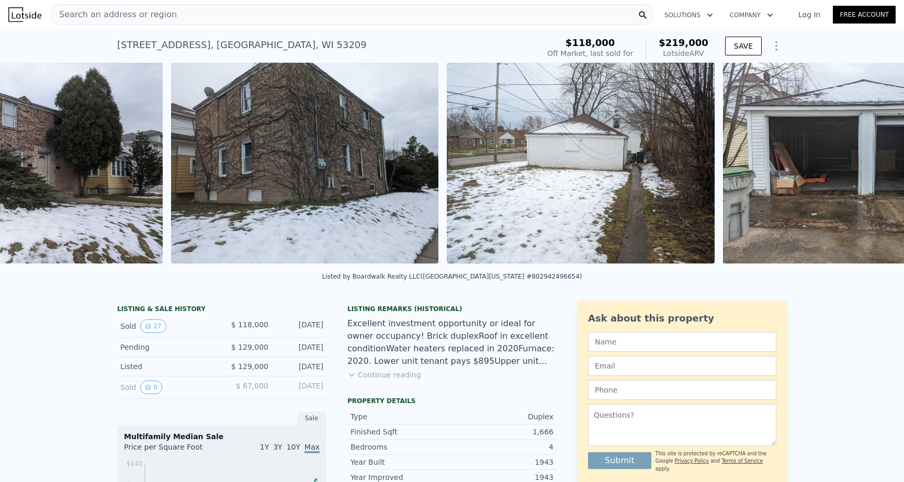
scroll to position [0, 1062]
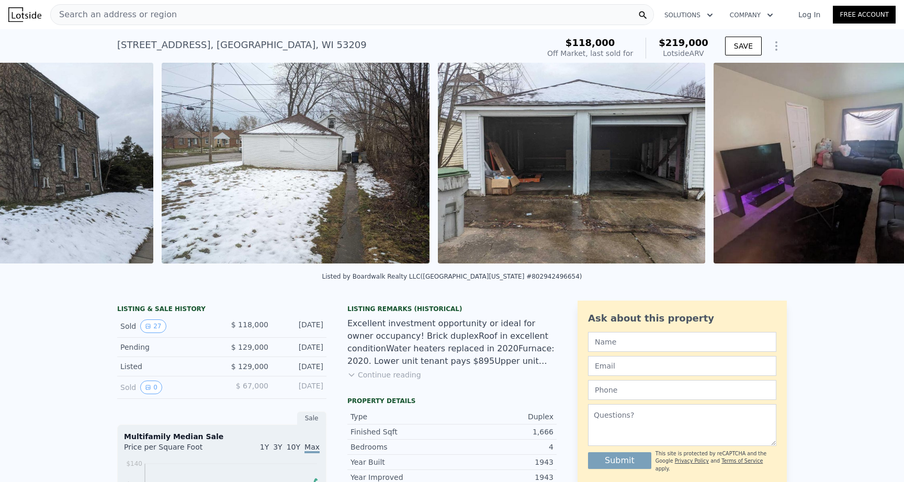
drag, startPoint x: 98, startPoint y: 271, endPoint x: 273, endPoint y: 268, distance: 174.8
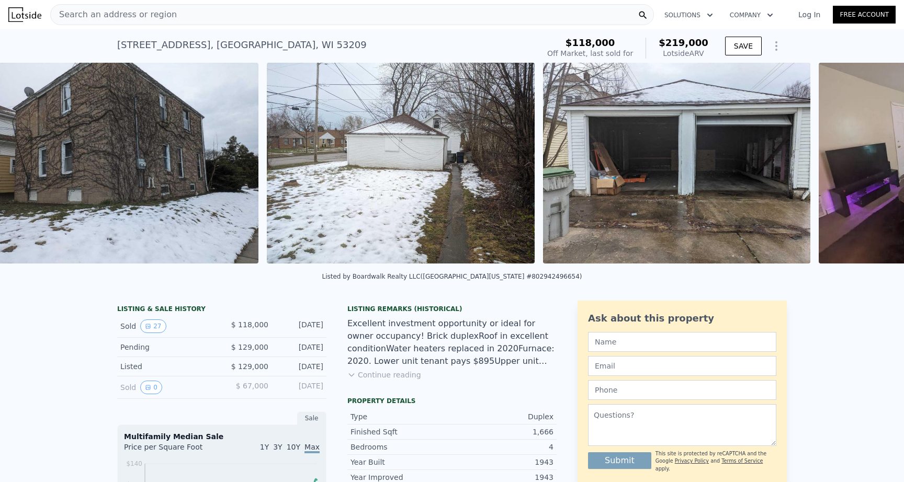
scroll to position [0, 1270]
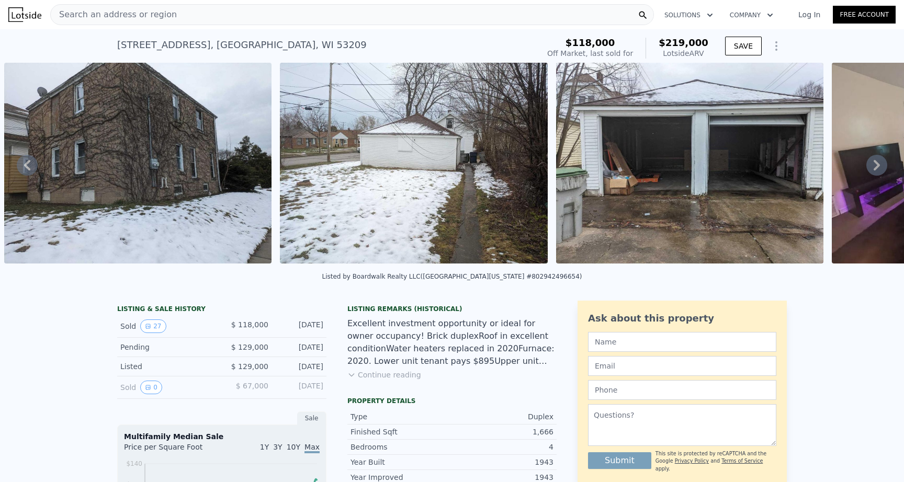
click at [193, 164] on img at bounding box center [138, 163] width 268 height 201
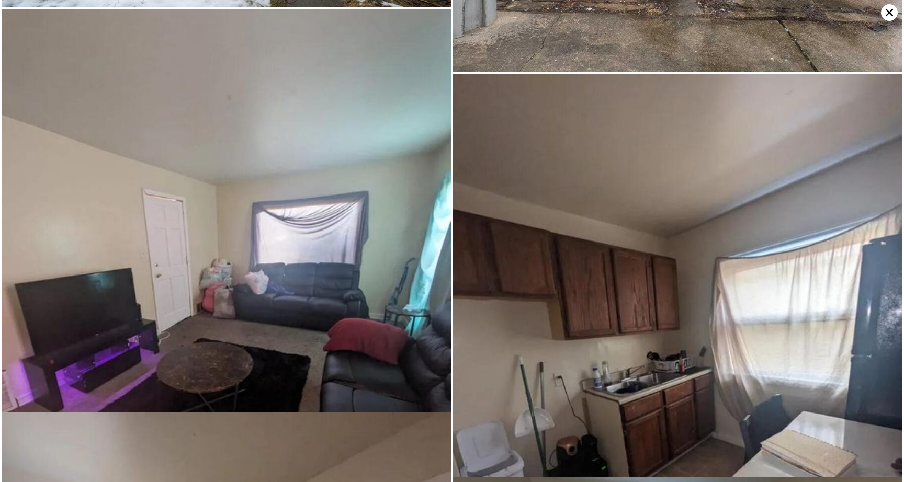
scroll to position [0, 0]
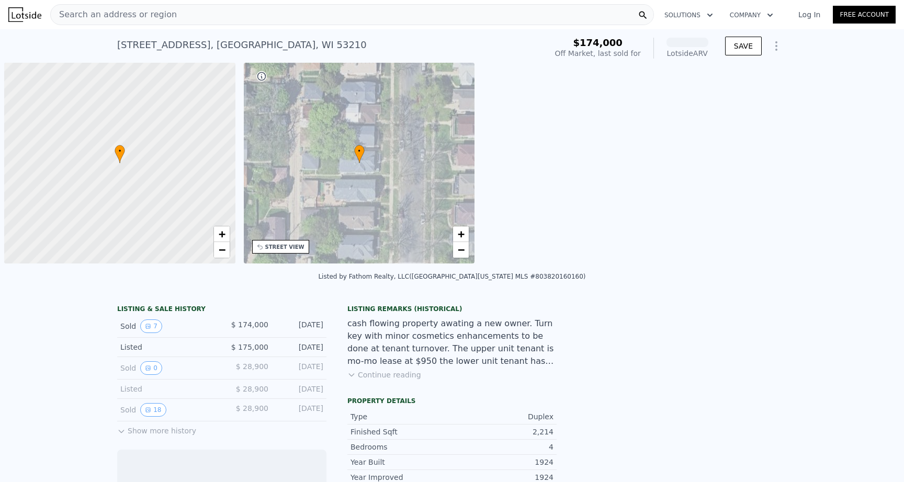
scroll to position [0, 4]
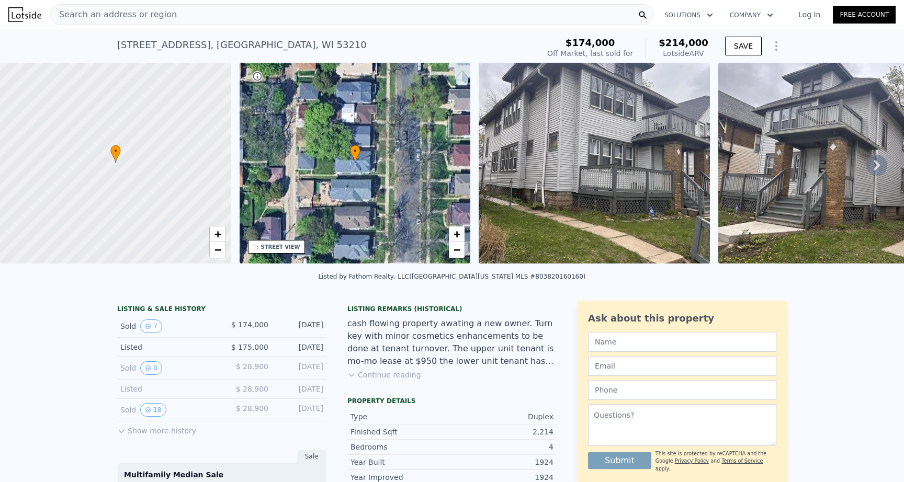
click at [130, 13] on span "Search an address or region" at bounding box center [114, 14] width 126 height 13
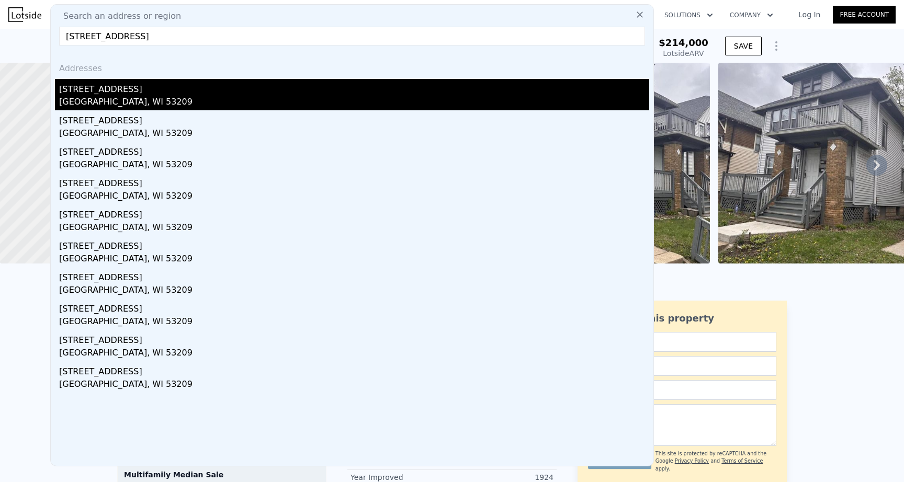
type input "[STREET_ADDRESS]"
click at [89, 93] on div "[STREET_ADDRESS]" at bounding box center [354, 87] width 590 height 17
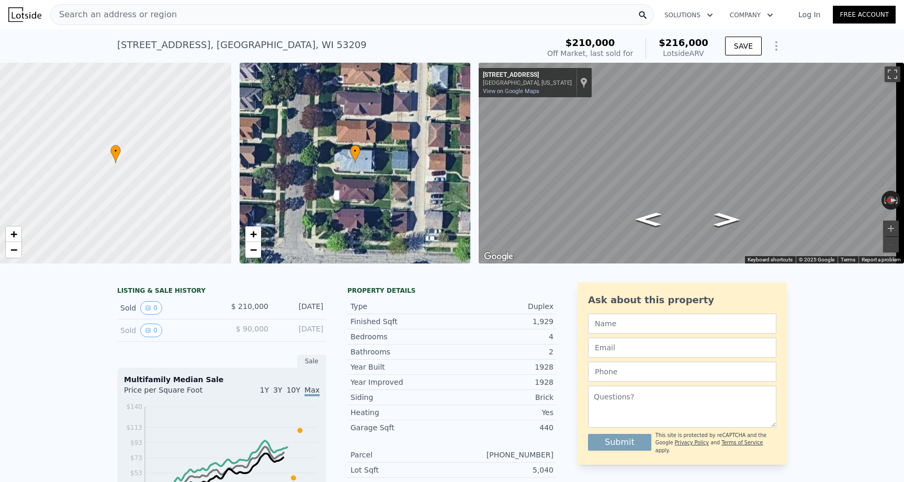
click at [146, 16] on span "Search an address or region" at bounding box center [114, 14] width 126 height 13
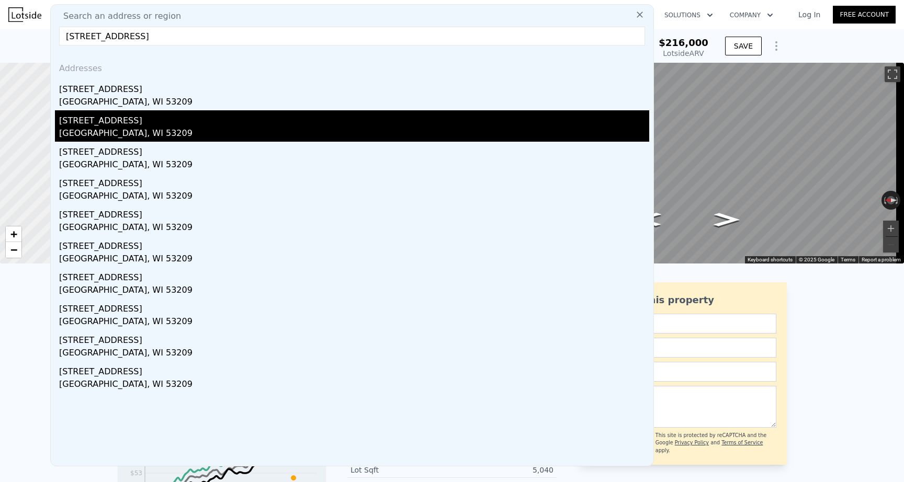
type input "[STREET_ADDRESS]"
click at [126, 127] on div "[GEOGRAPHIC_DATA], WI 53209" at bounding box center [354, 134] width 590 height 15
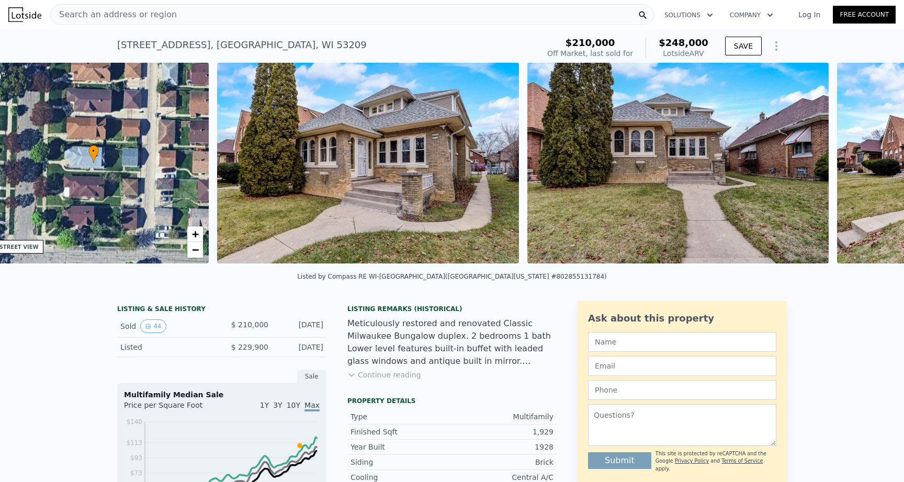
scroll to position [0, 243]
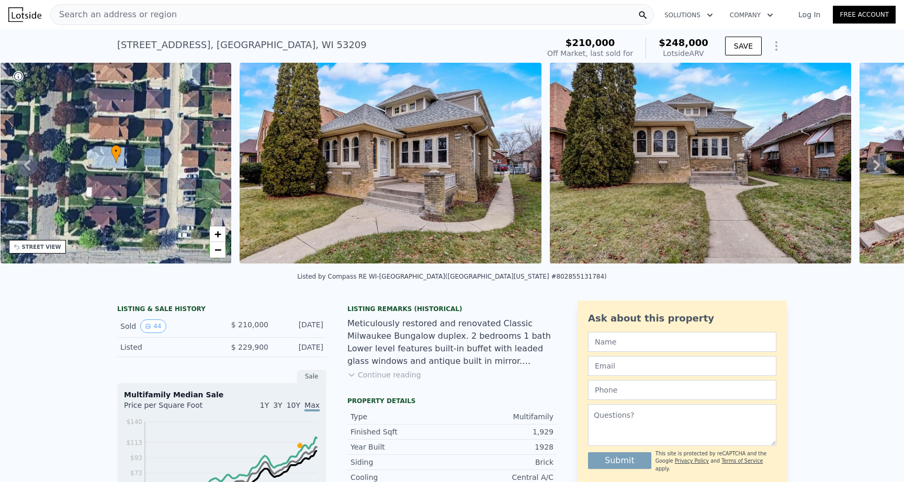
click at [410, 153] on img at bounding box center [391, 163] width 302 height 201
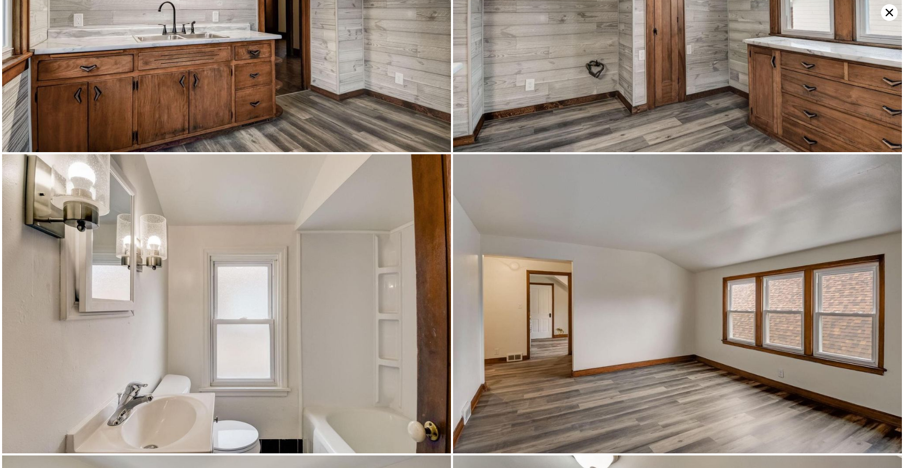
scroll to position [0, 0]
